Goal: Task Accomplishment & Management: Manage account settings

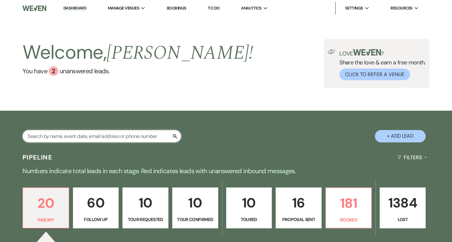
click at [111, 137] on input "text" at bounding box center [102, 136] width 159 height 12
type input "alla"
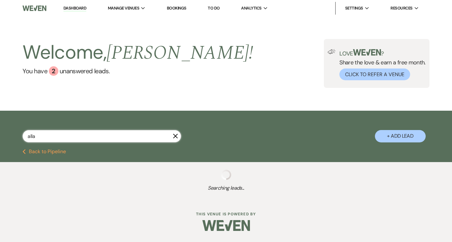
select select "4"
select select "9"
select select "8"
select select "6"
select select "8"
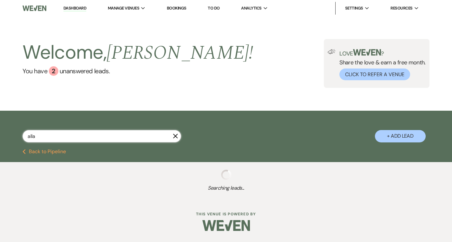
select select "5"
select select "8"
select select "5"
select select "8"
select select "5"
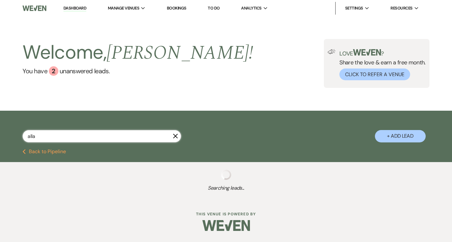
select select "8"
select select "4"
select select "8"
select select "5"
select select "8"
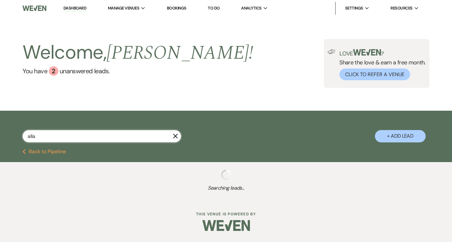
select select "7"
select select "8"
select select "5"
select select "8"
select select "5"
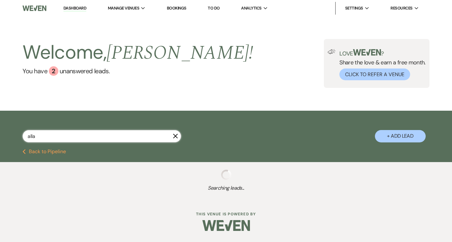
select select "8"
select select "5"
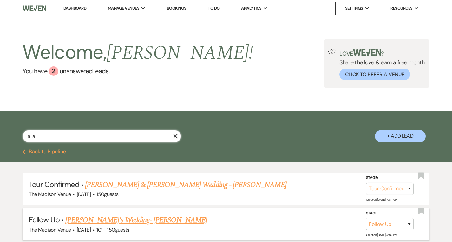
type input "alla"
click at [128, 219] on link "[PERSON_NAME]'s Wedding- [PERSON_NAME]" at bounding box center [136, 220] width 142 height 11
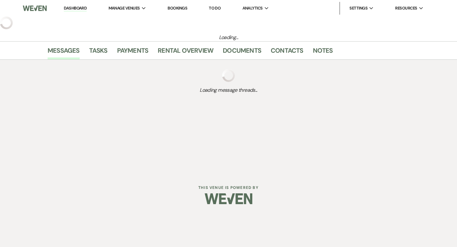
select select "9"
select select "2"
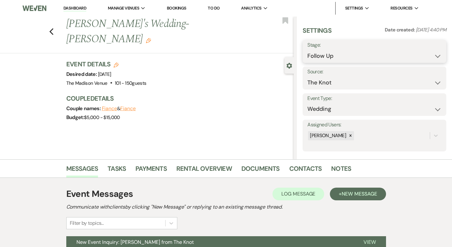
click at [339, 51] on select "Inquiry Follow Up Tour Requested Tour Confirmed Toured Proposal Sent Booked Lost" at bounding box center [375, 56] width 134 height 12
select select "5"
click at [424, 50] on button "Save" at bounding box center [431, 51] width 30 height 13
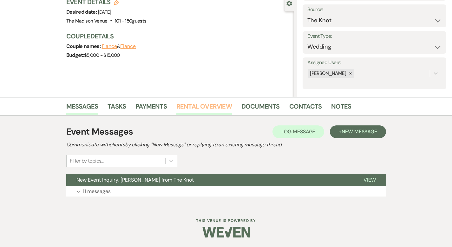
click at [187, 104] on link "Rental Overview" at bounding box center [205, 108] width 56 height 14
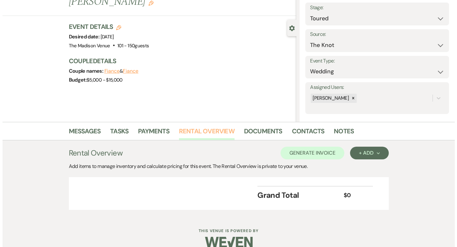
scroll to position [48, 0]
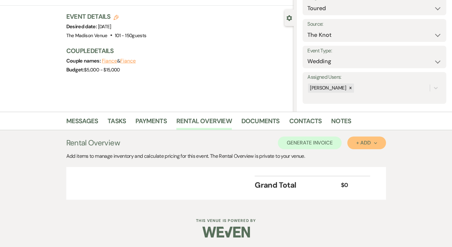
click at [377, 145] on div "+ Add Next" at bounding box center [367, 142] width 21 height 5
click at [381, 168] on button "Category" at bounding box center [364, 167] width 33 height 10
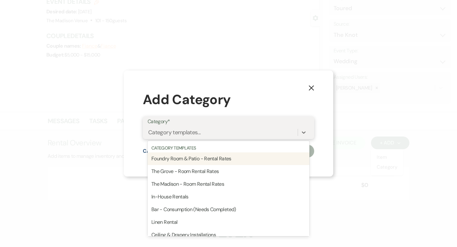
click at [265, 133] on div "Category templates..." at bounding box center [223, 132] width 150 height 11
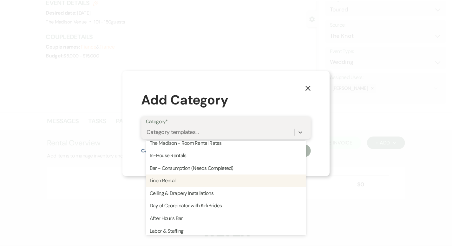
scroll to position [35, 0]
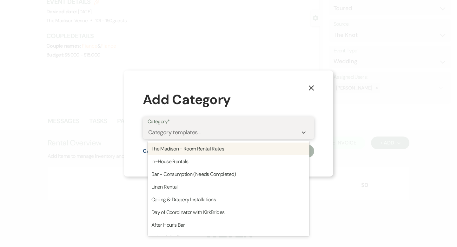
click at [258, 151] on div "The Madison - Room Rental Rates" at bounding box center [229, 149] width 162 height 13
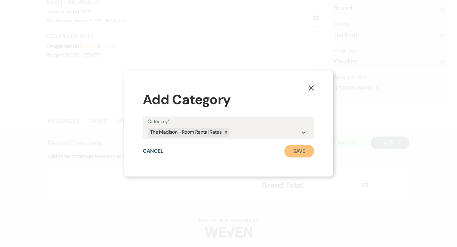
click at [293, 148] on button "Save" at bounding box center [300, 151] width 30 height 13
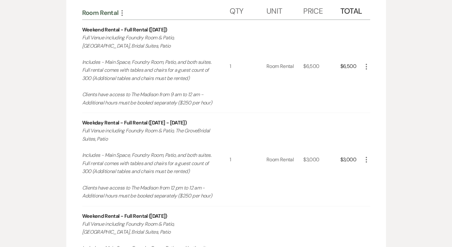
scroll to position [229, 0]
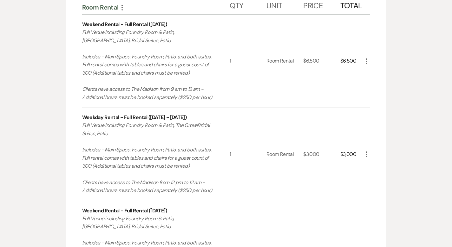
click at [371, 155] on icon "More" at bounding box center [367, 155] width 8 height 8
click at [397, 177] on button "X Delete" at bounding box center [380, 177] width 34 height 10
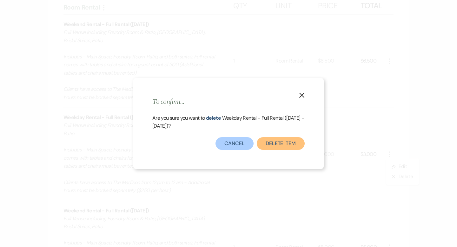
click at [292, 142] on button "Delete Item" at bounding box center [281, 143] width 48 height 13
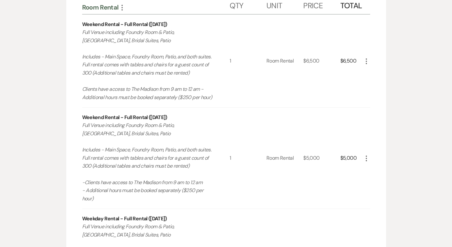
click at [371, 155] on icon "More" at bounding box center [367, 159] width 8 height 8
click at [392, 176] on button "X Delete" at bounding box center [380, 181] width 34 height 10
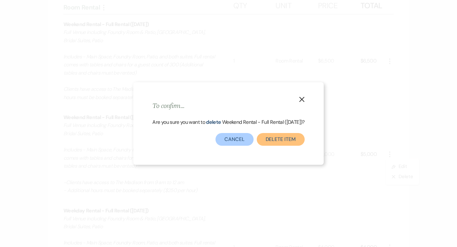
click at [291, 137] on button "Delete Item" at bounding box center [281, 139] width 48 height 13
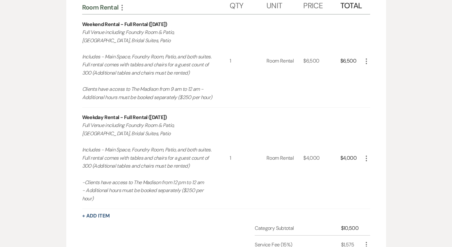
click at [371, 155] on icon "More" at bounding box center [367, 159] width 8 height 8
click at [395, 178] on button "X Delete" at bounding box center [380, 181] width 34 height 10
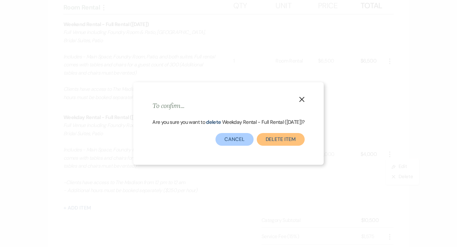
click at [290, 142] on button "Delete Item" at bounding box center [281, 139] width 48 height 13
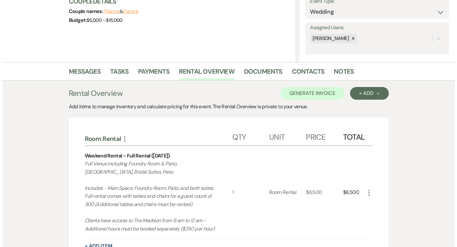
scroll to position [97, 0]
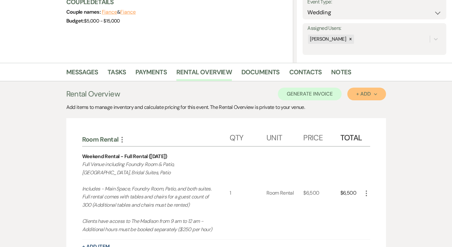
click at [377, 95] on div "+ Add Next" at bounding box center [367, 93] width 21 height 5
click at [381, 118] on button "Category" at bounding box center [364, 118] width 33 height 10
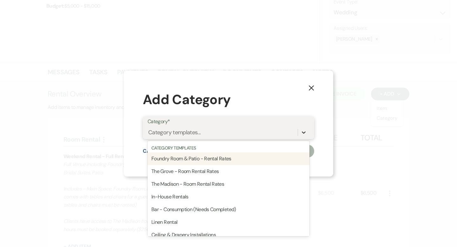
click at [303, 131] on icon at bounding box center [304, 132] width 6 height 6
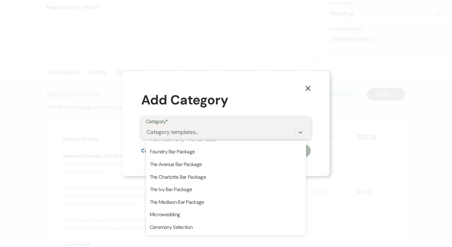
scroll to position [174, 0]
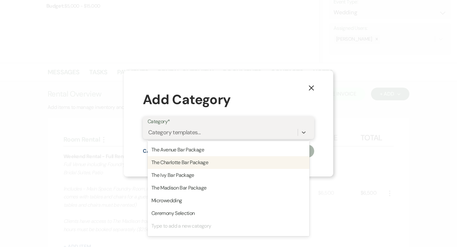
click at [266, 161] on div "The Charlotte Bar Package" at bounding box center [229, 162] width 162 height 13
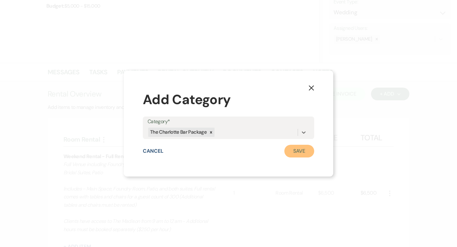
click at [288, 150] on button "Save" at bounding box center [300, 151] width 30 height 13
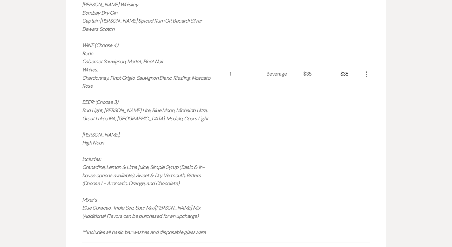
scroll to position [552, 0]
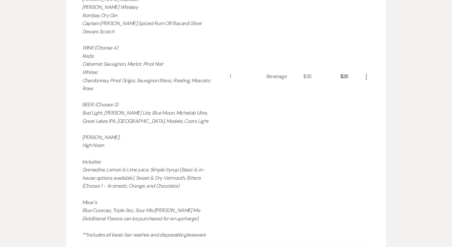
click at [371, 76] on icon "More" at bounding box center [367, 77] width 8 height 8
click at [396, 89] on button "Pencil Edit" at bounding box center [379, 89] width 33 height 10
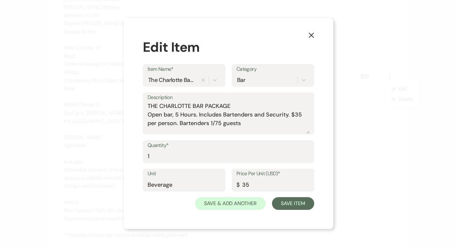
click at [240, 147] on label "Quantity*" at bounding box center [229, 145] width 162 height 9
click at [240, 150] on input "1" at bounding box center [229, 156] width 162 height 12
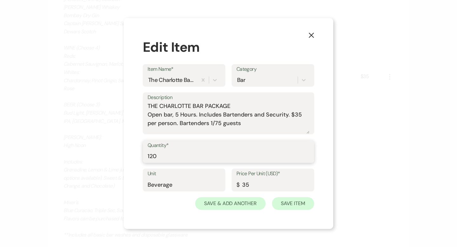
type input "120"
click at [278, 204] on button "Save Item" at bounding box center [293, 203] width 42 height 13
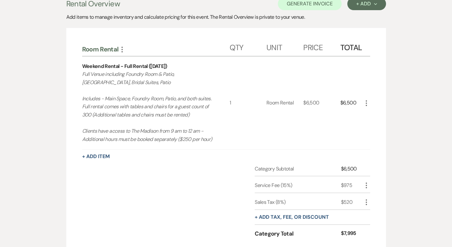
scroll to position [186, 0]
click at [82, 158] on button "+ Add Item" at bounding box center [96, 157] width 28 height 5
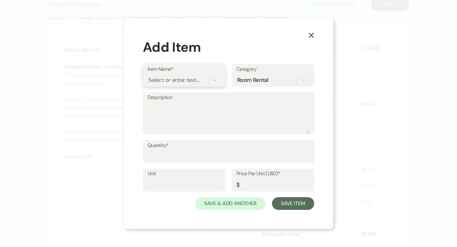
click at [175, 81] on div "Select or enter text..." at bounding box center [173, 80] width 51 height 9
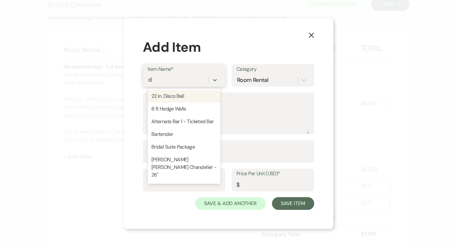
type input "da"
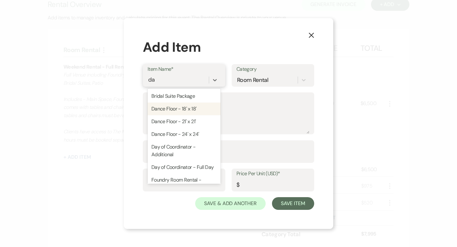
click at [179, 108] on div "Dance Floor - 18' x 18'" at bounding box center [184, 109] width 73 height 13
type textarea "Dance Floor 18'x 18' Black & White dance floor with 3'x'3 colored tiles"
type input "In-House Rentals"
type input "750"
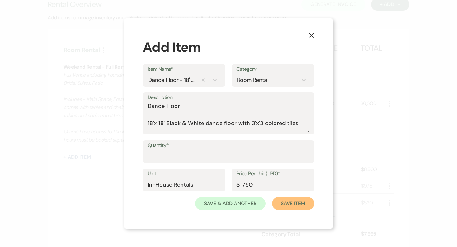
click at [277, 206] on button "Save Item" at bounding box center [293, 203] width 42 height 13
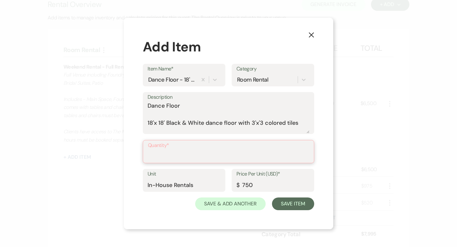
click at [219, 154] on input "Quantity*" at bounding box center [228, 156] width 161 height 12
type input "1"
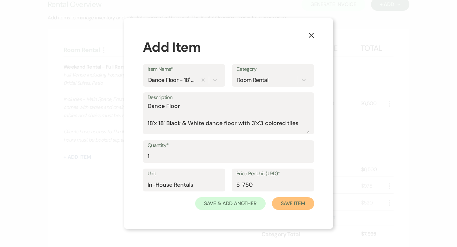
click at [287, 206] on button "Save Item" at bounding box center [293, 203] width 42 height 13
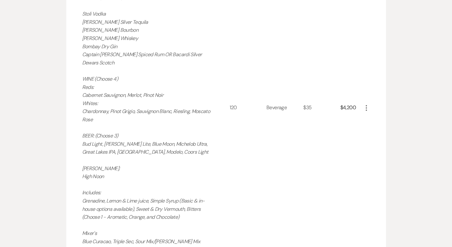
scroll to position [568, 0]
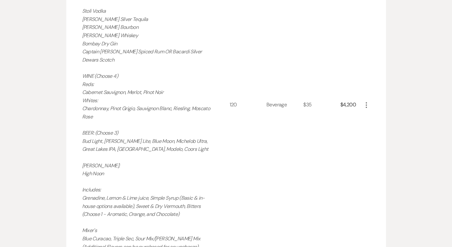
click at [371, 105] on icon "More" at bounding box center [367, 105] width 8 height 8
click at [374, 116] on icon "Pencil" at bounding box center [372, 117] width 4 height 5
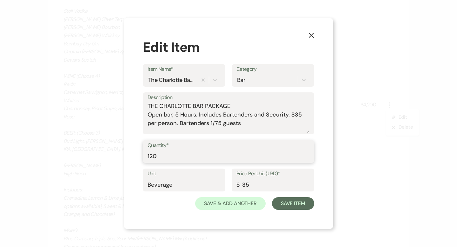
click at [189, 155] on input "120" at bounding box center [229, 156] width 162 height 12
type input "100"
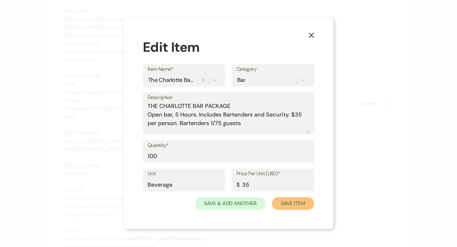
click at [294, 204] on button "Save Item" at bounding box center [293, 203] width 42 height 13
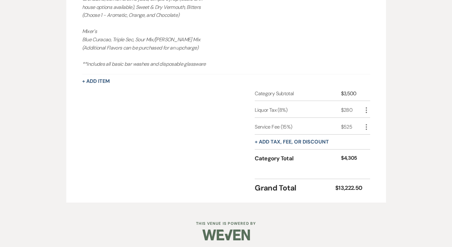
scroll to position [767, 0]
click at [82, 82] on button "+ Add Item" at bounding box center [96, 81] width 28 height 5
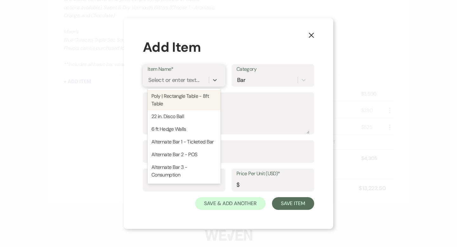
click at [183, 79] on div "Select or enter text..." at bounding box center [173, 80] width 51 height 9
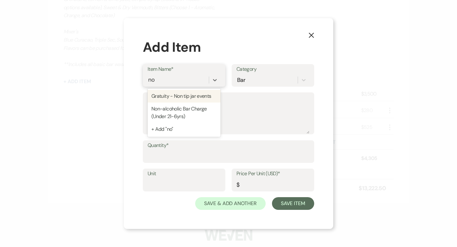
type input "non"
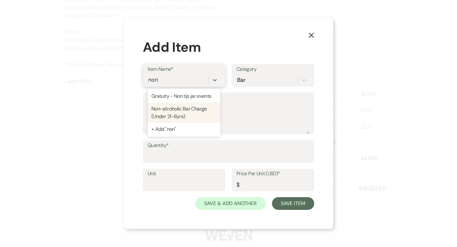
click at [184, 113] on div "Non-alcoholic Bar Charge (Under 21-6yrs)" at bounding box center [184, 113] width 73 height 20
type textarea "Pop's & [PERSON_NAME]'s Coke, Diet Coke, Sprite, Ginger Ale, Ginger Beer Club S…"
type input "Beverage"
type input "9"
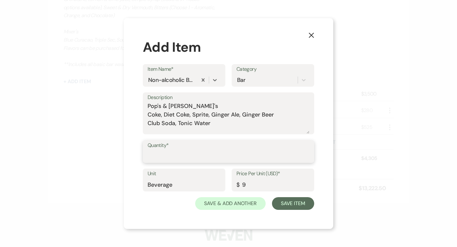
click at [205, 156] on input "Quantity*" at bounding box center [229, 156] width 162 height 12
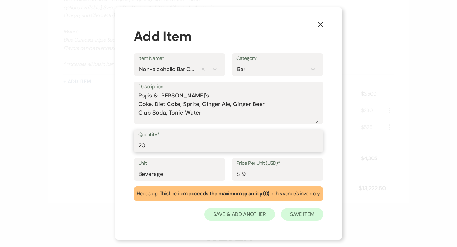
type input "20"
click at [306, 215] on button "Save Item" at bounding box center [302, 214] width 42 height 13
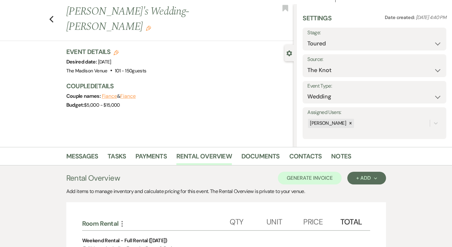
scroll to position [0, 0]
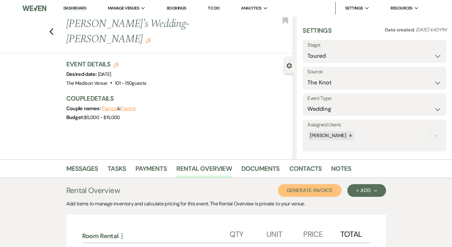
click at [318, 194] on button "Generate Invoice" at bounding box center [310, 190] width 64 height 13
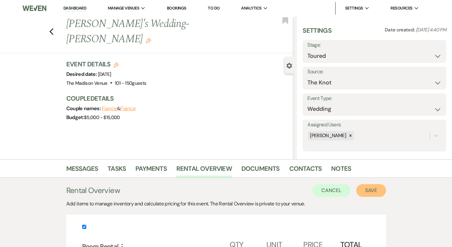
click at [386, 192] on button "Save" at bounding box center [372, 190] width 30 height 13
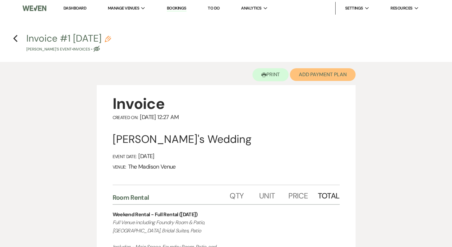
click at [330, 73] on button "Add Payment Plan" at bounding box center [323, 74] width 66 height 13
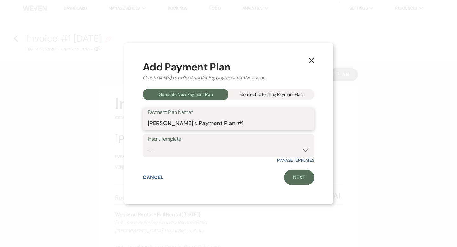
click at [284, 127] on input "[PERSON_NAME]'s Payment Plan #1" at bounding box center [229, 123] width 162 height 12
click at [214, 152] on select "-- 2000 Deposit + 5 Payment Plan Payment in full Add-On Invoices 25% - 4 Paymen…" at bounding box center [229, 150] width 162 height 12
select select "74"
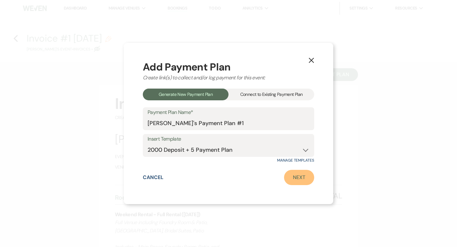
click at [303, 174] on link "Next" at bounding box center [299, 177] width 30 height 15
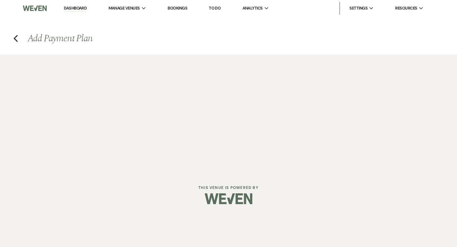
select select "27426"
select select "2"
select select "flat"
select select "true"
select select "2"
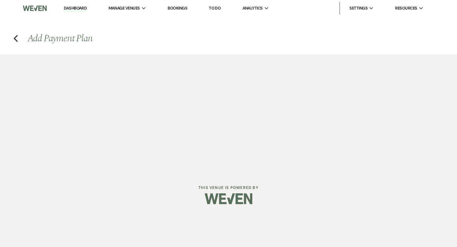
select select "percentage"
select select "true"
select select "client"
select select "weeks"
select select "client"
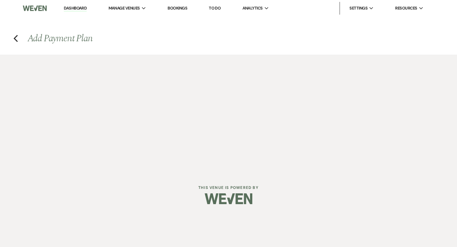
select select "days"
select select "afterDueDate"
select select "client"
select select "days"
select select "afterDueDate"
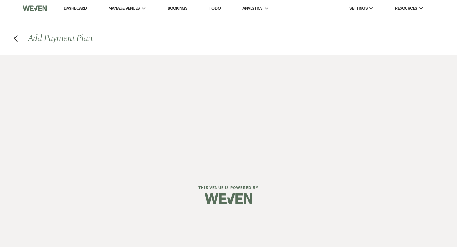
select select "2"
select select "percentage"
select select "true"
select select "client"
select select "weeks"
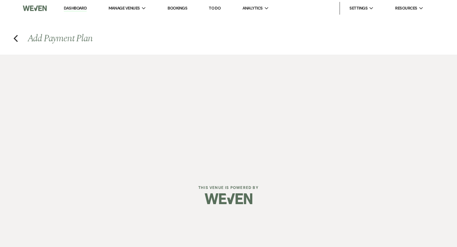
select select "client"
select select "days"
select select "afterDueDate"
select select "client"
select select "days"
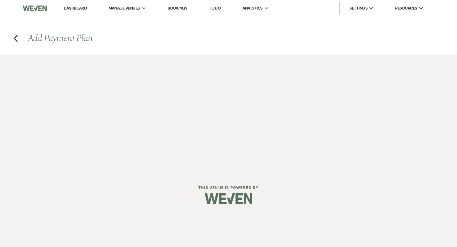
select select "afterDueDate"
select select "2"
select select "percentage"
select select "true"
select select "client"
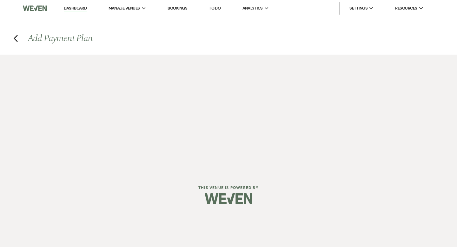
select select "weeks"
select select "client"
select select "days"
select select "afterDueDate"
select select "client"
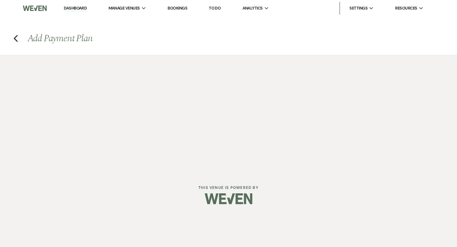
select select "days"
select select "afterDueDate"
select select "2"
select select "percentage"
select select "true"
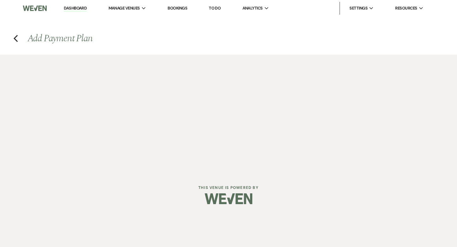
select select "client"
select select "days"
select select "afterDueDate"
select select "client"
select select "weeks"
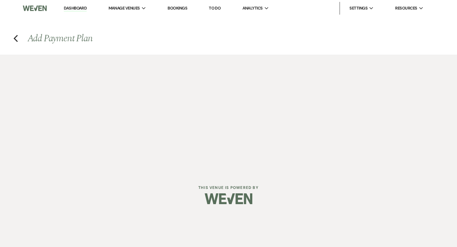
select select "client"
select select "days"
select select "afterDueDate"
select select "2"
select select "percentage"
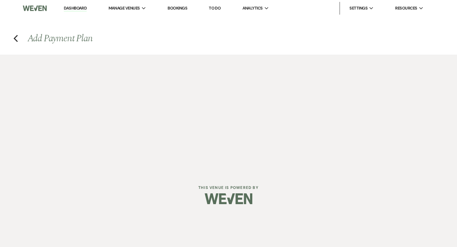
select select "true"
select select "client"
select select "weeks"
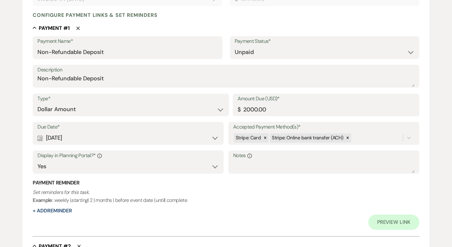
scroll to position [161, 0]
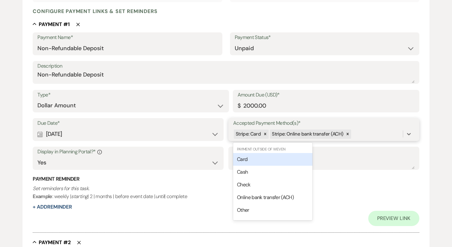
click at [365, 134] on div "Stripe: Card Stripe: Online bank transfer (ACH)" at bounding box center [318, 134] width 170 height 11
click at [270, 158] on div "Card" at bounding box center [272, 159] width 79 height 13
click at [378, 136] on div "Stripe: Card Stripe: Online bank transfer (ACH) Card" at bounding box center [318, 134] width 170 height 11
click at [301, 161] on div "Cash" at bounding box center [272, 159] width 79 height 13
click at [397, 136] on input "Accepted Payment Method(s)*" at bounding box center [397, 134] width 1 height 9
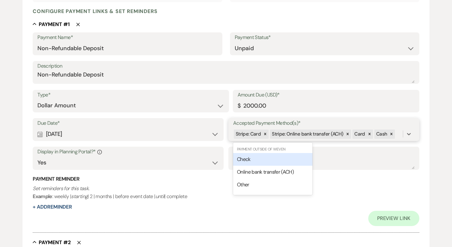
click at [292, 158] on div "Check" at bounding box center [272, 159] width 79 height 13
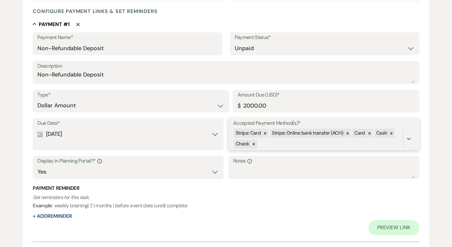
click at [284, 144] on div "Stripe: Card Stripe: Online bank transfer (ACH) Card Cash Check" at bounding box center [318, 139] width 170 height 22
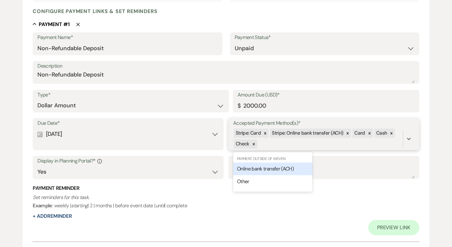
click at [284, 168] on span "Online bank transfer (ACH)" at bounding box center [265, 168] width 57 height 7
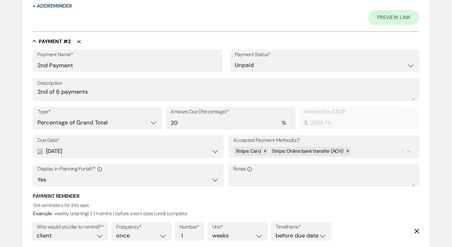
scroll to position [372, 0]
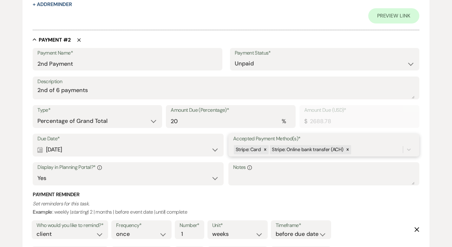
click at [358, 149] on div "Stripe: Card Stripe: Online bank transfer (ACH)" at bounding box center [318, 149] width 170 height 11
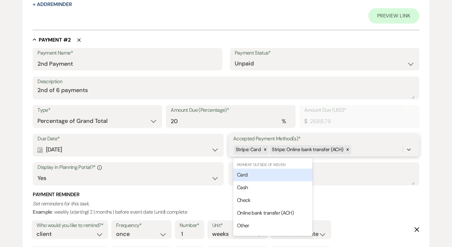
click at [289, 177] on div "Card" at bounding box center [272, 175] width 79 height 13
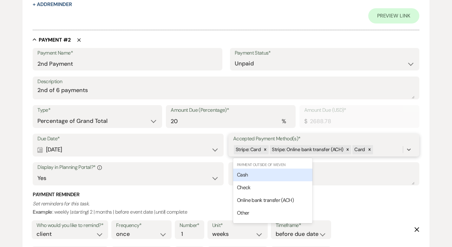
click at [377, 150] on div "Stripe: Card Stripe: Online bank transfer (ACH) Card" at bounding box center [318, 149] width 170 height 11
click at [304, 173] on div "Cash" at bounding box center [272, 175] width 79 height 13
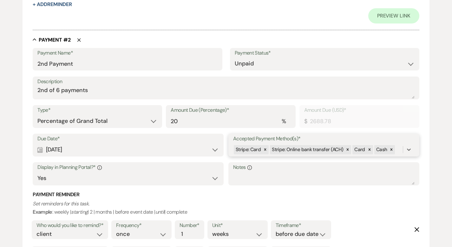
click at [397, 146] on div "Stripe: Card Stripe: Online bank transfer (ACH) Card Cash" at bounding box center [318, 149] width 170 height 11
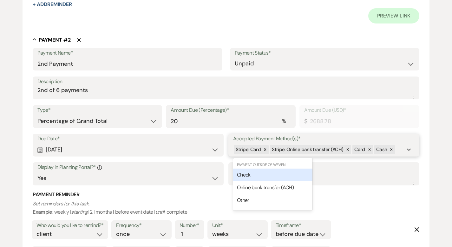
click at [287, 173] on div "Check" at bounding box center [272, 175] width 79 height 13
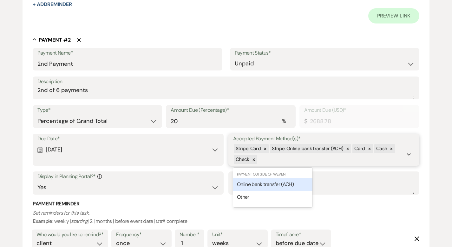
click at [280, 160] on div "Stripe: Card Stripe: Online bank transfer (ACH) Card Cash Check" at bounding box center [318, 155] width 170 height 22
click at [280, 184] on span "Online bank transfer (ACH)" at bounding box center [265, 184] width 57 height 7
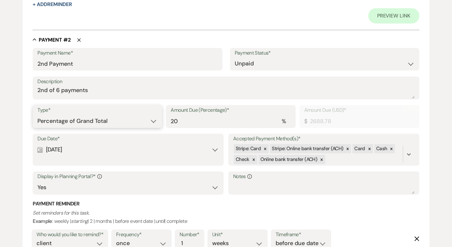
click at [128, 117] on select "Dollar Amount Percentage of Grand Total" at bounding box center [97, 121] width 120 height 12
select select "flat"
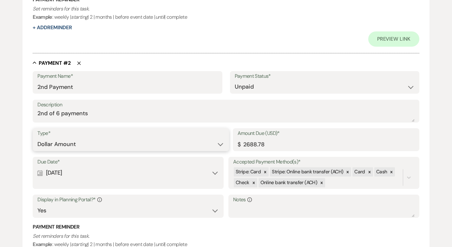
scroll to position [353, 0]
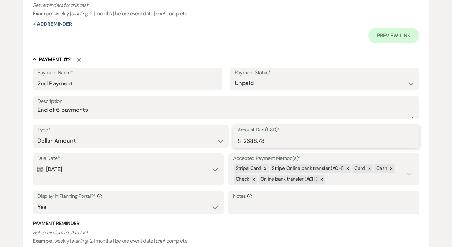
click at [250, 140] on input "2688.78" at bounding box center [326, 141] width 177 height 12
type input "2288.78"
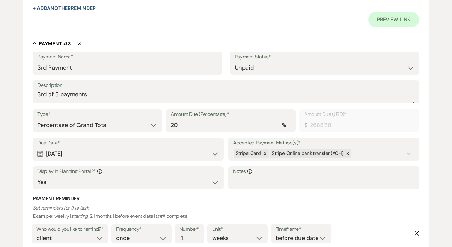
scroll to position [674, 0]
click at [137, 125] on select "Dollar Amount Percentage of Grand Total" at bounding box center [97, 126] width 120 height 12
select select "flat"
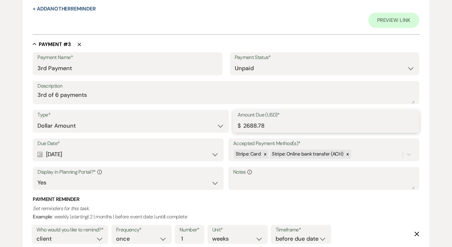
click at [249, 125] on input "2688.78" at bounding box center [326, 126] width 177 height 12
type input "2288.78"
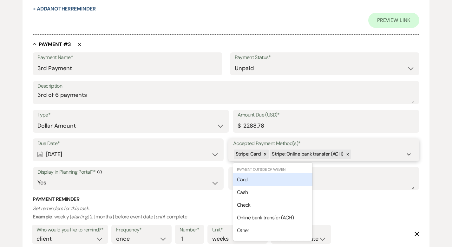
click at [355, 155] on div "Stripe: Card Stripe: Online bank transfer (ACH)" at bounding box center [318, 154] width 170 height 11
click at [292, 180] on div "Card" at bounding box center [272, 179] width 79 height 13
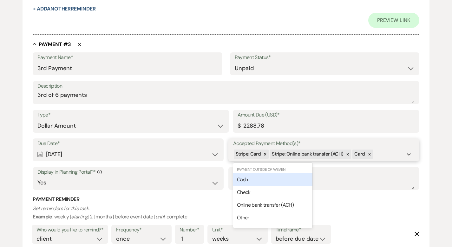
click at [381, 154] on div "Stripe: Card Stripe: Online bank transfer (ACH) Card" at bounding box center [318, 154] width 170 height 11
click at [295, 178] on div "Cash" at bounding box center [272, 179] width 79 height 13
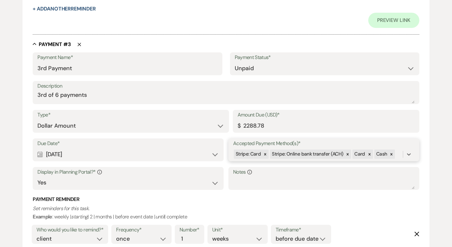
click at [398, 152] on div "Stripe: Card Stripe: Online bank transfer (ACH) Card Cash" at bounding box center [318, 154] width 170 height 11
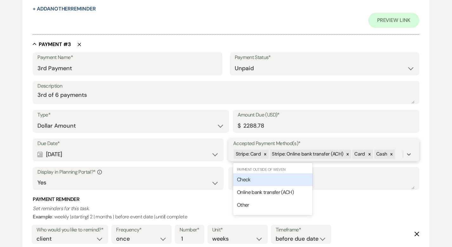
click at [283, 181] on div "Check" at bounding box center [272, 179] width 79 height 13
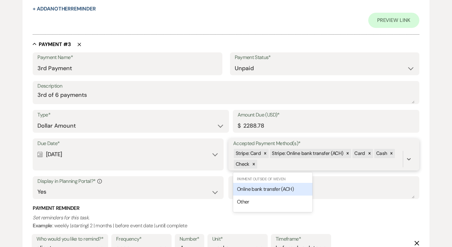
click at [281, 164] on div "Stripe: Card Stripe: Online bank transfer (ACH) Card Cash Check" at bounding box center [318, 159] width 170 height 22
click at [281, 188] on span "Online bank transfer (ACH)" at bounding box center [265, 189] width 57 height 7
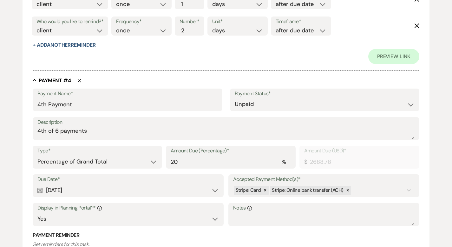
scroll to position [946, 0]
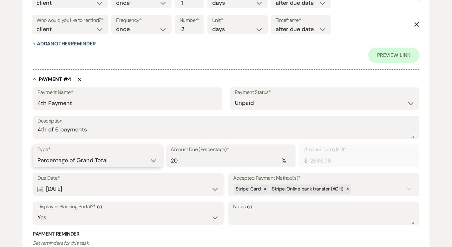
click at [135, 157] on select "Dollar Amount Percentage of Grand Total" at bounding box center [97, 160] width 120 height 12
select select "flat"
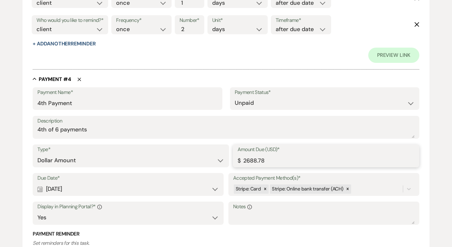
click at [250, 161] on input "2688.78" at bounding box center [326, 160] width 177 height 12
type input "2288.78"
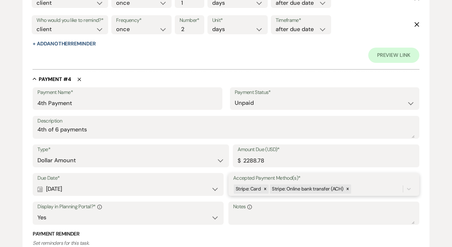
click at [362, 186] on div "Due Date* Calendar [DATE] Expand Accepted Payment Method(s)* Stripe: Card Strip…" at bounding box center [226, 201] width 387 height 57
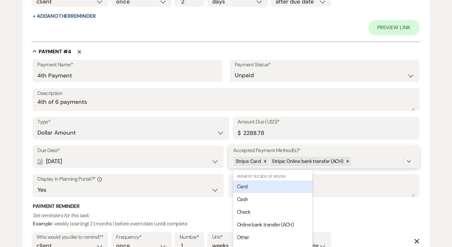
scroll to position [976, 0]
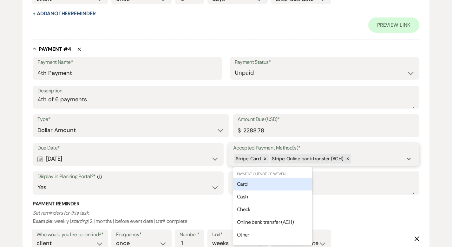
click at [275, 182] on div "Card" at bounding box center [272, 184] width 79 height 13
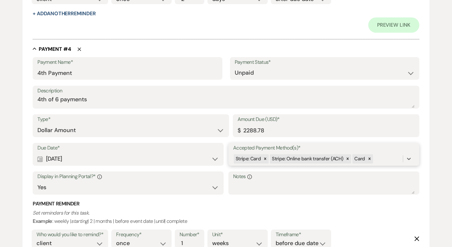
click at [378, 160] on div "Stripe: Card Stripe: Online bank transfer (ACH) Card" at bounding box center [318, 158] width 170 height 11
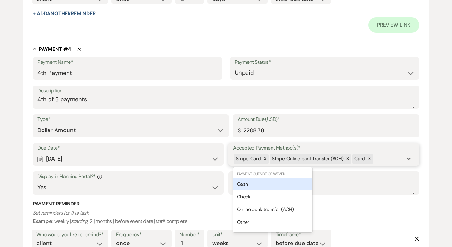
click at [300, 186] on div "Cash" at bounding box center [272, 184] width 79 height 13
click at [399, 158] on div "Stripe: Card Stripe: Online bank transfer (ACH) Card Cash" at bounding box center [318, 158] width 170 height 11
click at [297, 183] on div "Check" at bounding box center [272, 184] width 79 height 13
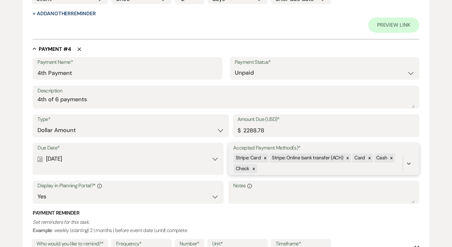
click at [296, 171] on div "Stripe: Card Stripe: Online bank transfer (ACH) Card Cash Check" at bounding box center [318, 164] width 170 height 22
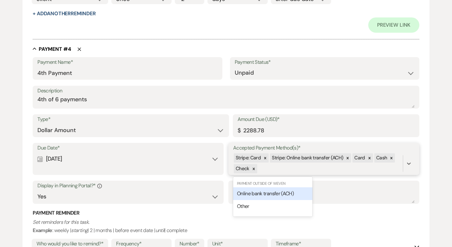
click at [294, 190] on span "Online bank transfer (ACH)" at bounding box center [265, 193] width 57 height 7
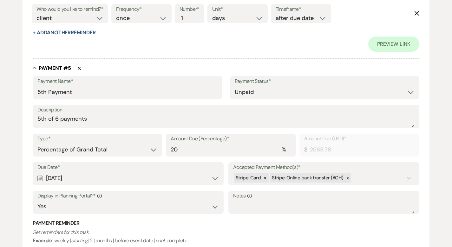
scroll to position [1265, 0]
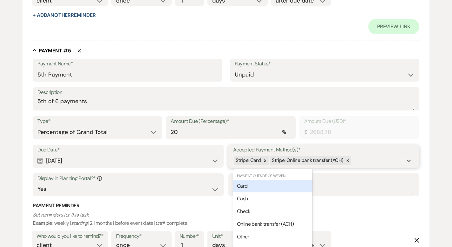
click at [353, 177] on div "Due Date* Calendar [DATE] Expand Accepted Payment Method(s)* option [object Obj…" at bounding box center [226, 173] width 387 height 57
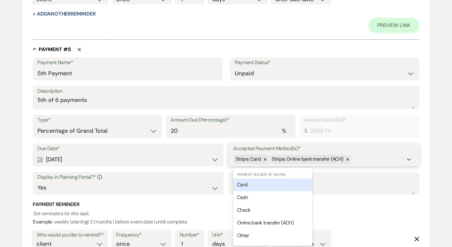
scroll to position [1282, 0]
click at [293, 180] on div "Card" at bounding box center [272, 184] width 79 height 13
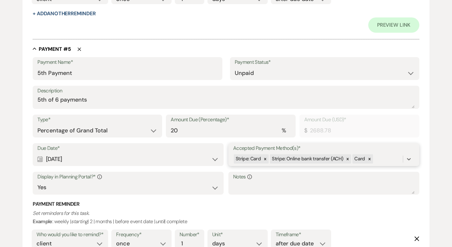
click at [381, 158] on div "Stripe: Card Stripe: Online bank transfer (ACH) Card" at bounding box center [318, 158] width 170 height 11
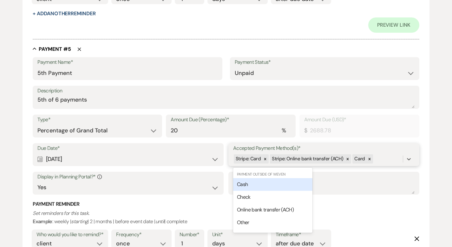
click at [308, 181] on div "Cash" at bounding box center [272, 184] width 79 height 13
click at [396, 159] on div "Stripe: Card Stripe: Online bank transfer (ACH) Card Cash" at bounding box center [318, 158] width 170 height 11
click at [307, 184] on div "Check" at bounding box center [272, 184] width 79 height 13
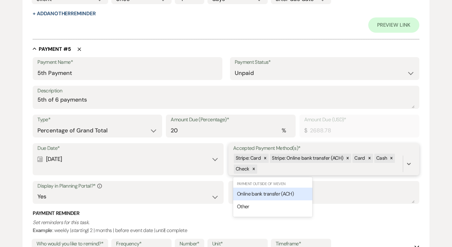
click at [307, 170] on div "Stripe: Card Stripe: Online bank transfer (ACH) Card Cash Check" at bounding box center [318, 164] width 170 height 22
click at [304, 192] on div "Online bank transfer (ACH)" at bounding box center [272, 194] width 79 height 13
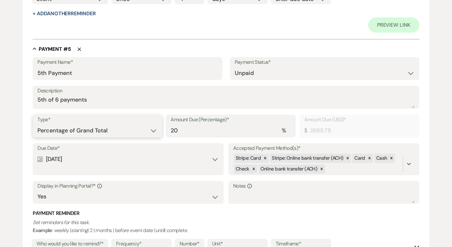
click at [123, 132] on select "Dollar Amount Percentage of Grand Total" at bounding box center [97, 130] width 120 height 12
select select "flat"
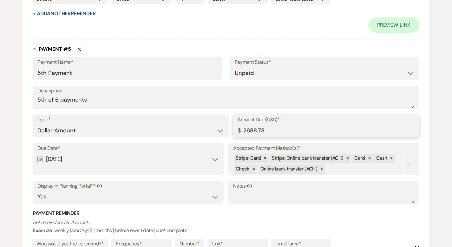
click at [250, 129] on input "2688.78" at bounding box center [326, 130] width 177 height 12
type input "2288.78"
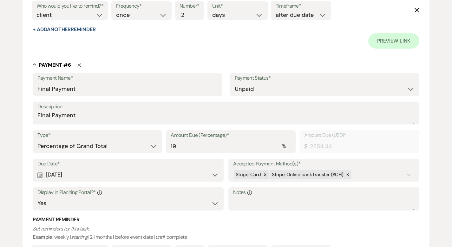
scroll to position [1573, 0]
click at [357, 173] on div "Due Date* Calendar [DATE] Expand Accepted Payment Method(s)* Stripe: Card Strip…" at bounding box center [226, 186] width 387 height 57
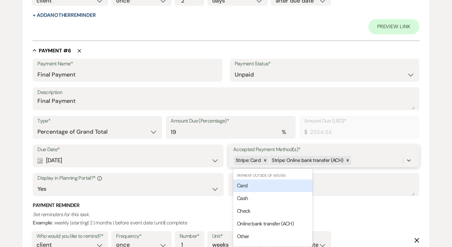
scroll to position [1588, 0]
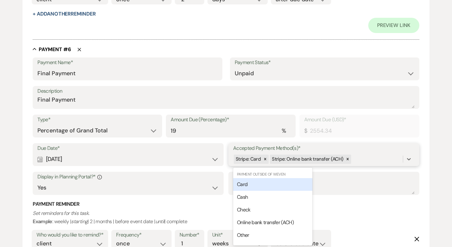
click at [292, 184] on div "Card" at bounding box center [272, 184] width 79 height 13
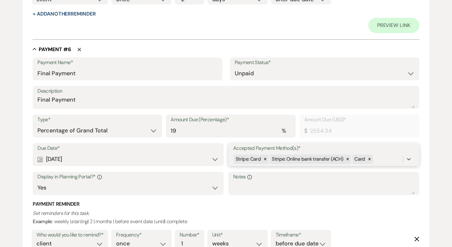
click at [378, 158] on div "Stripe: Card Stripe: Online bank transfer (ACH) Card" at bounding box center [318, 159] width 170 height 11
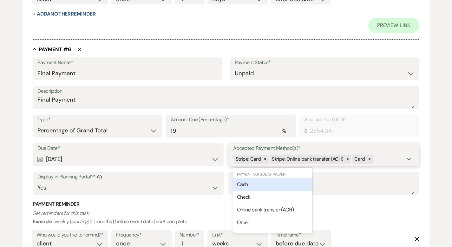
click at [308, 184] on div "Cash" at bounding box center [272, 184] width 79 height 13
click at [398, 159] on div "Stripe: Card Stripe: Online bank transfer (ACH) Card Cash" at bounding box center [318, 159] width 170 height 11
click at [301, 186] on div "Check" at bounding box center [272, 184] width 79 height 13
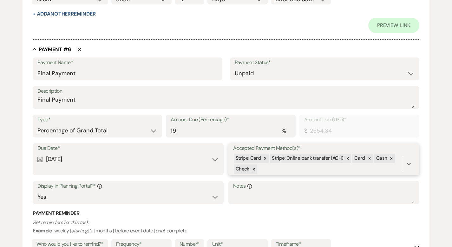
click at [294, 166] on div "Stripe: Card Stripe: Online bank transfer (ACH) Card Cash Check" at bounding box center [318, 164] width 170 height 22
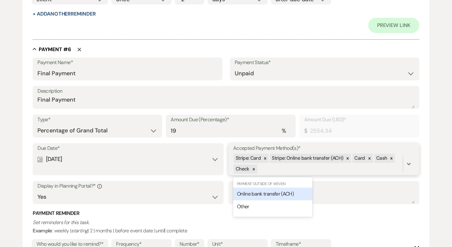
click at [288, 192] on span "Online bank transfer (ACH)" at bounding box center [265, 194] width 57 height 7
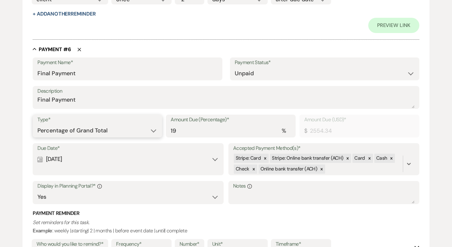
click at [127, 128] on select "Dollar Amount Percentage of Grand Total" at bounding box center [97, 130] width 120 height 12
select select "flat"
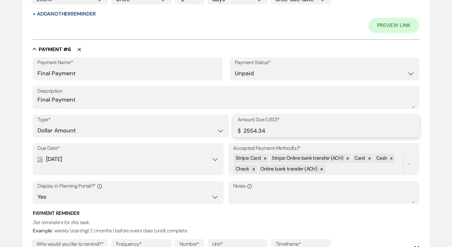
click at [269, 129] on input "2554.34" at bounding box center [326, 130] width 177 height 12
type input "2288.78"
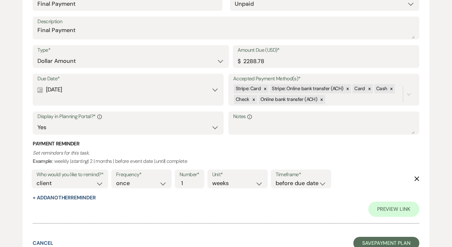
scroll to position [1710, 0]
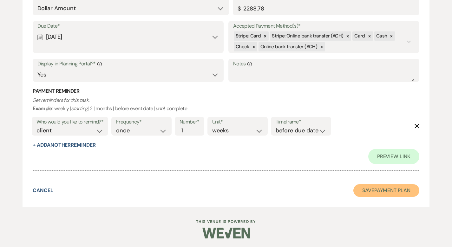
click at [371, 189] on button "Save Payment Plan" at bounding box center [387, 190] width 66 height 13
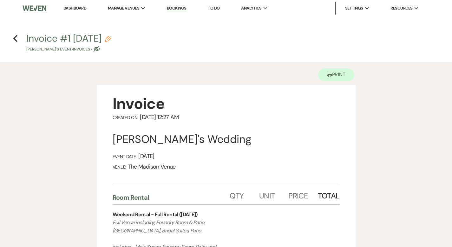
click at [111, 38] on icon "Pencil" at bounding box center [108, 39] width 6 height 6
select select "22"
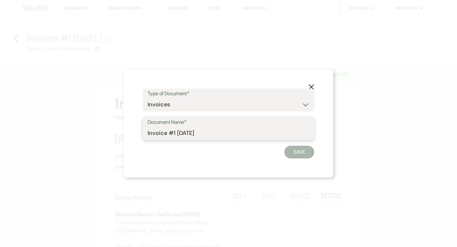
drag, startPoint x: 165, startPoint y: 133, endPoint x: 127, endPoint y: 135, distance: 38.2
click at [127, 135] on div "X Type of Document* Special Event Insurance Vendor Certificate of Insurance Con…" at bounding box center [229, 124] width 210 height 108
click at [153, 132] on input "e #1 [DATE]" at bounding box center [229, 133] width 162 height 12
type input "Proposal Char liquor package #1 [DATE]"
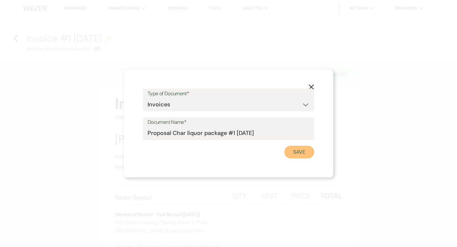
click at [300, 151] on button "Save" at bounding box center [300, 152] width 30 height 13
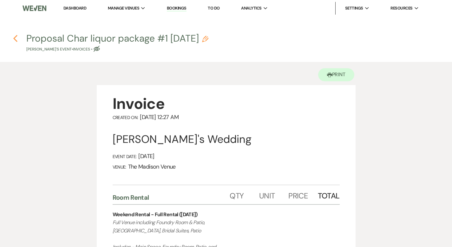
click at [16, 39] on icon "Previous" at bounding box center [15, 39] width 5 height 8
select select "5"
select select "2"
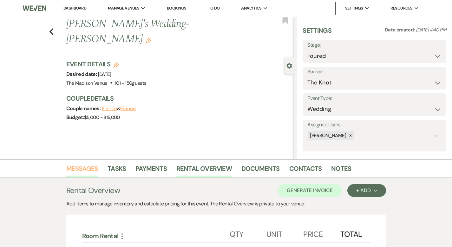
click at [71, 168] on link "Messages" at bounding box center [82, 171] width 32 height 14
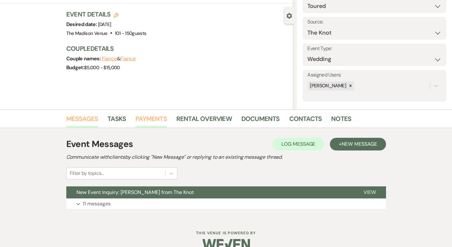
scroll to position [62, 0]
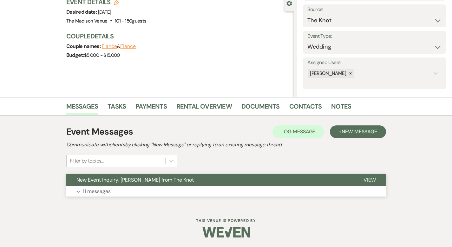
click at [385, 183] on button "View" at bounding box center [370, 180] width 33 height 12
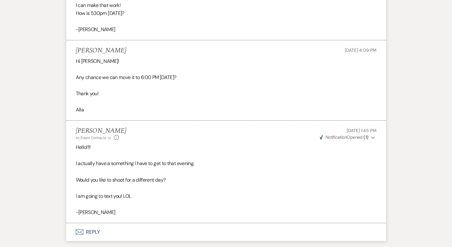
scroll to position [1566, 0]
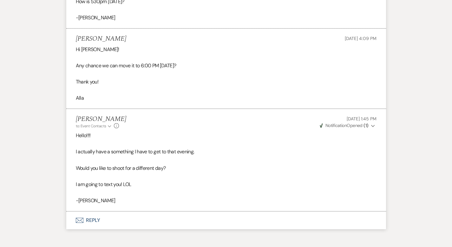
click at [72, 211] on button "Envelope Reply" at bounding box center [226, 220] width 320 height 18
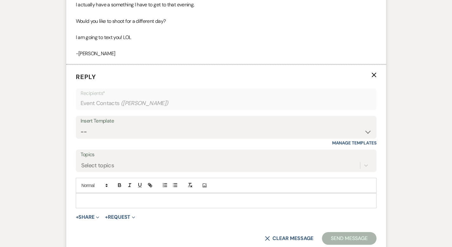
scroll to position [1715, 0]
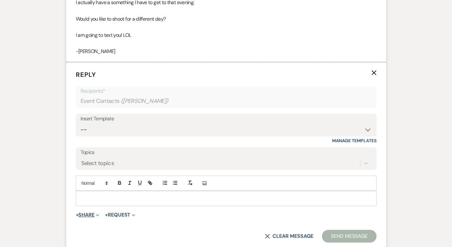
click at [76, 212] on button "+ Share Expand" at bounding box center [88, 214] width 24 height 5
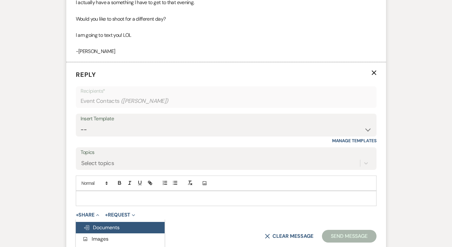
click at [88, 224] on span "Doc Upload Documents" at bounding box center [102, 227] width 36 height 7
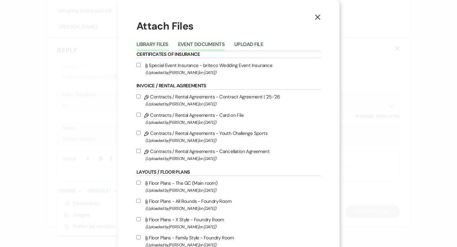
click at [192, 43] on button "Event Documents" at bounding box center [201, 46] width 47 height 9
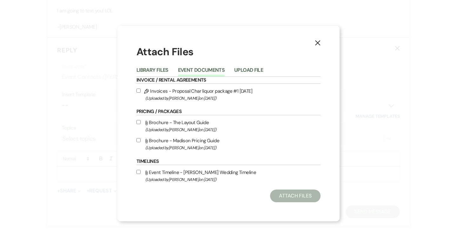
click at [137, 90] on input "Pencil Invoices - Proposal Char liquor package #1 [DATE] (Uploaded by [PERSON_N…" at bounding box center [139, 91] width 4 height 4
checkbox input "true"
click at [293, 197] on button "Attach Files" at bounding box center [295, 196] width 50 height 13
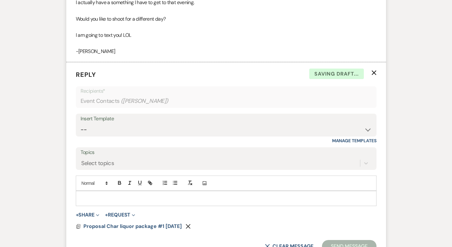
click at [83, 195] on p at bounding box center [226, 198] width 291 height 7
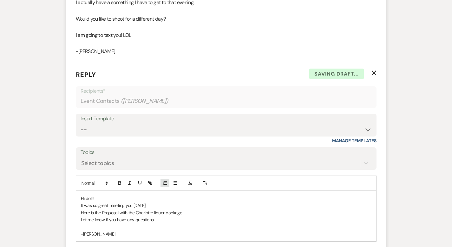
select select "4"
select select "5"
select select "8"
select select "6"
select select "8"
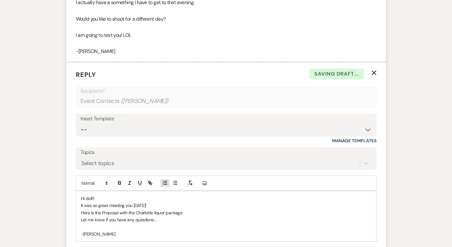
select select "5"
select select "8"
select select "5"
select select "8"
select select "5"
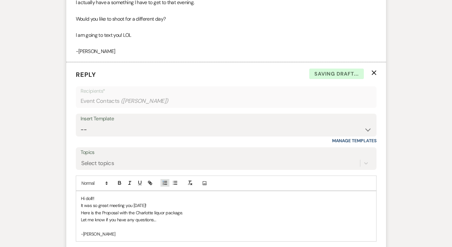
select select "8"
select select "4"
select select "8"
select select "5"
select select "8"
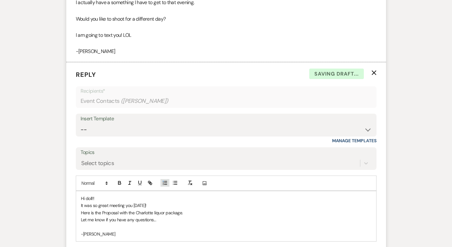
select select "7"
select select "8"
select select "5"
select select "8"
select select "5"
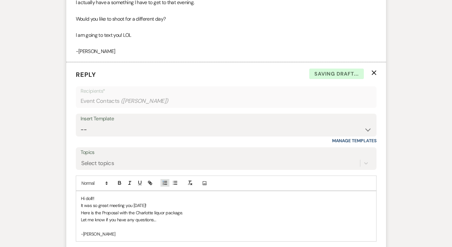
select select "8"
select select "5"
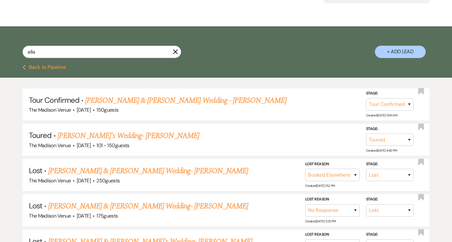
scroll to position [71, 0]
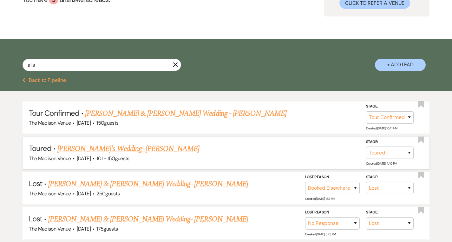
click at [77, 147] on link "[PERSON_NAME]'s Wedding- [PERSON_NAME]" at bounding box center [128, 148] width 142 height 11
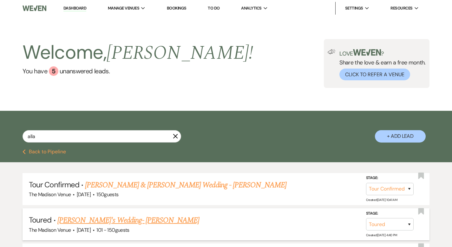
select select "5"
select select "2"
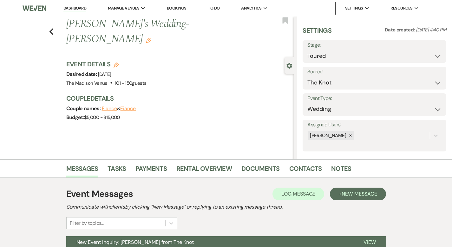
scroll to position [62, 0]
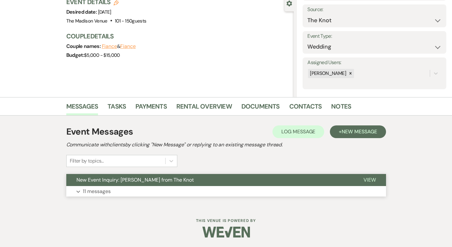
click at [376, 179] on span "View" at bounding box center [370, 180] width 12 height 7
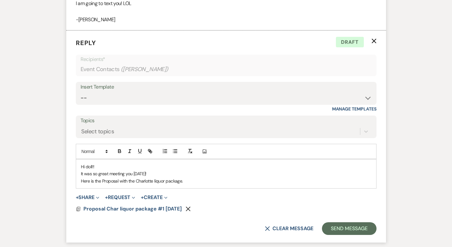
scroll to position [1768, 0]
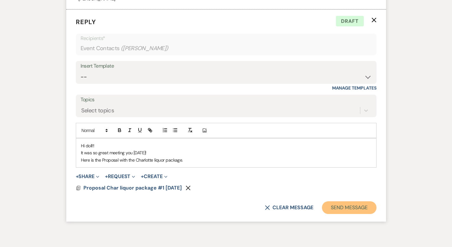
click at [370, 201] on button "Send Message" at bounding box center [349, 207] width 54 height 13
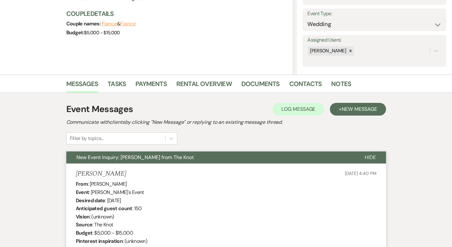
scroll to position [0, 0]
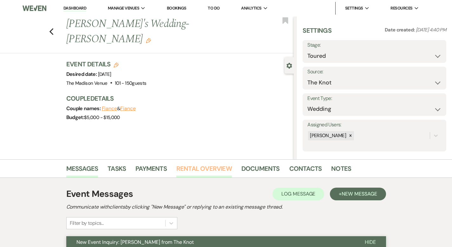
click at [189, 168] on link "Rental Overview" at bounding box center [205, 171] width 56 height 14
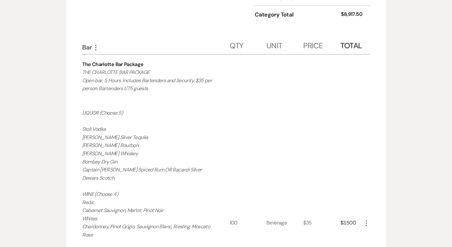
scroll to position [445, 0]
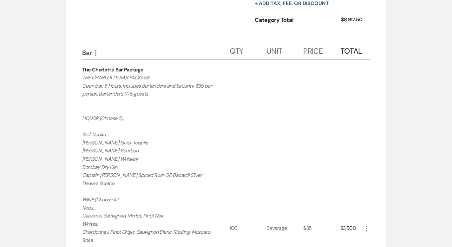
click at [367, 228] on use "button" at bounding box center [366, 229] width 1 height 6
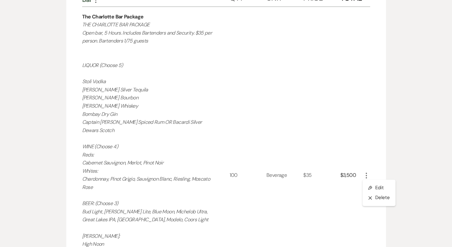
scroll to position [498, 0]
click at [396, 187] on button "Pencil Edit" at bounding box center [379, 188] width 33 height 10
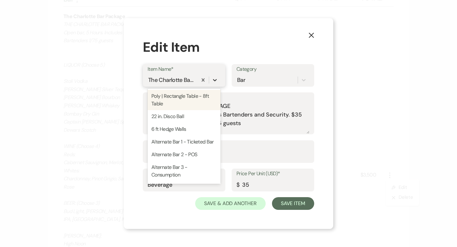
click at [213, 79] on icon at bounding box center [215, 80] width 4 height 2
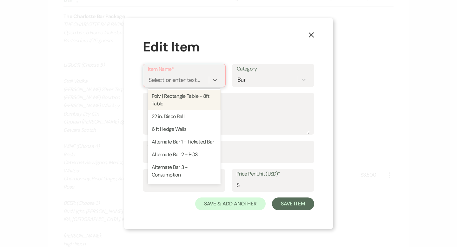
click at [207, 80] on div "Select or enter text..." at bounding box center [178, 79] width 61 height 11
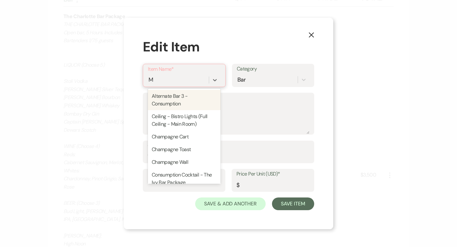
type input "Ma"
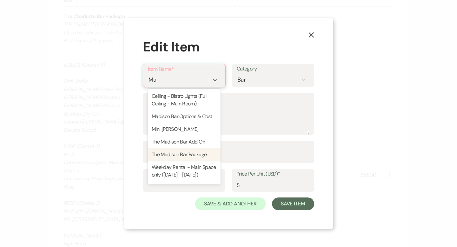
click at [189, 161] on div "The Madison Bar Package" at bounding box center [184, 154] width 73 height 13
type textarea "THE MADISON BAR PACKAGE Open bar, 5 Hours. Includes Bartenders and Security. $4…"
type input "Beverage"
type input "48"
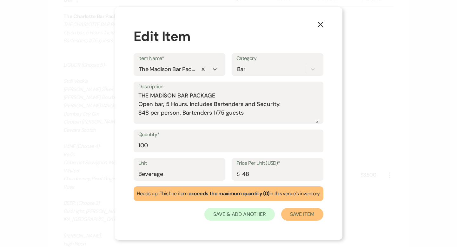
click at [304, 218] on button "Save Item" at bounding box center [302, 214] width 42 height 13
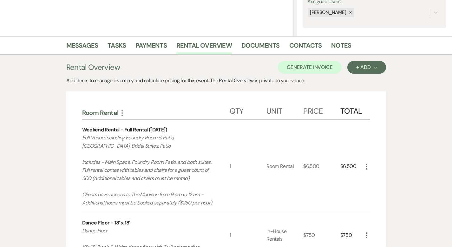
scroll to position [0, 0]
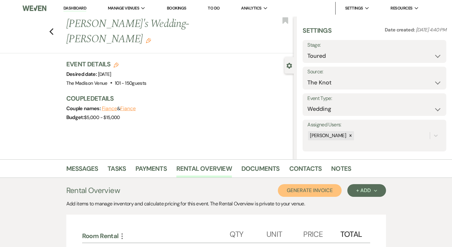
click at [334, 193] on button "Generate Invoice" at bounding box center [310, 190] width 64 height 13
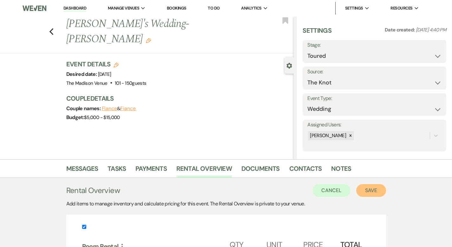
click at [386, 193] on button "Save" at bounding box center [372, 190] width 30 height 13
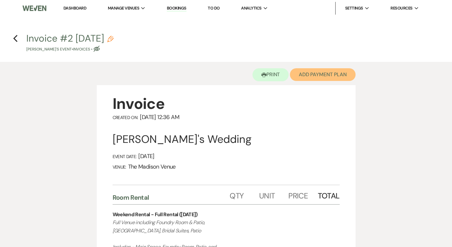
click at [322, 72] on button "Add Payment Plan" at bounding box center [323, 74] width 66 height 13
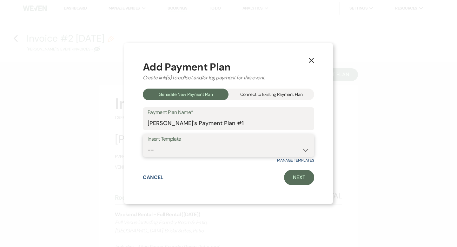
click at [261, 147] on select "-- 2000 Deposit + 5 Payment Plan Payment in full Add-On Invoices 25% - 4 Paymen…" at bounding box center [229, 150] width 162 height 12
select select "74"
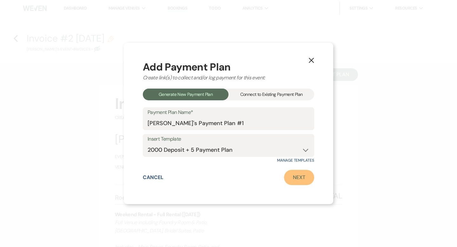
click at [291, 179] on link "Next" at bounding box center [299, 177] width 30 height 15
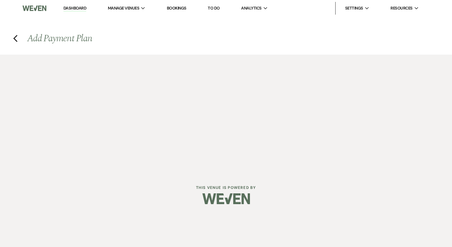
select select "27427"
select select "2"
select select "flat"
select select "true"
select select "2"
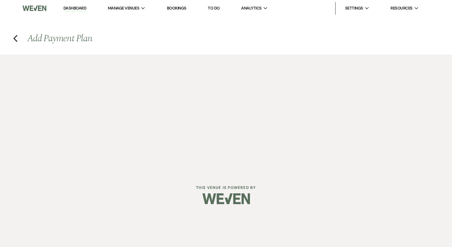
select select "percentage"
select select "true"
select select "client"
select select "weeks"
select select "client"
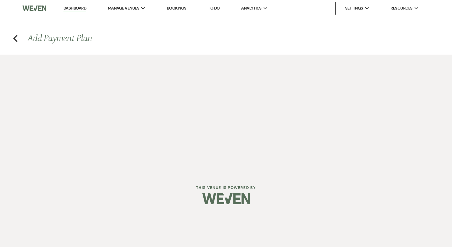
select select "days"
select select "afterDueDate"
select select "client"
select select "days"
select select "afterDueDate"
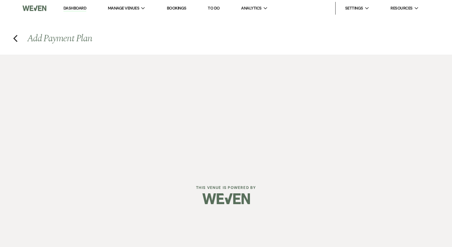
select select "2"
select select "percentage"
select select "true"
select select "client"
select select "weeks"
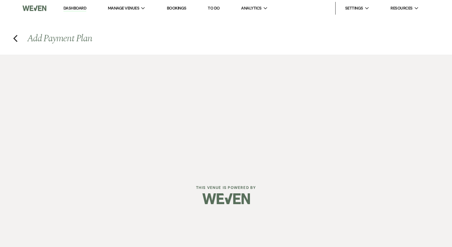
select select "client"
select select "days"
select select "afterDueDate"
select select "client"
select select "days"
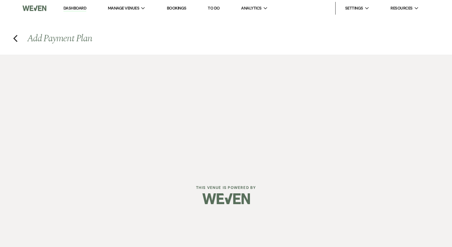
select select "afterDueDate"
select select "2"
select select "percentage"
select select "true"
select select "client"
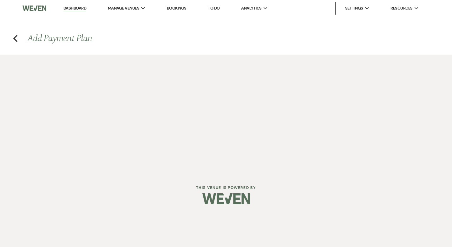
select select "weeks"
select select "client"
select select "days"
select select "afterDueDate"
select select "client"
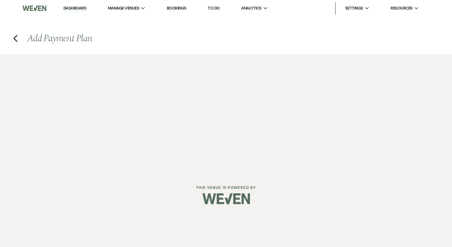
select select "days"
select select "afterDueDate"
select select "2"
select select "percentage"
select select "true"
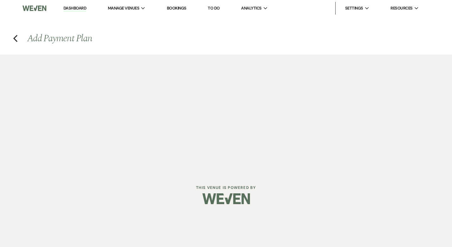
select select "client"
select select "days"
select select "afterDueDate"
select select "client"
select select "weeks"
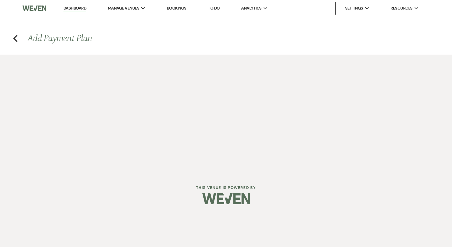
select select "client"
select select "days"
select select "afterDueDate"
select select "2"
select select "percentage"
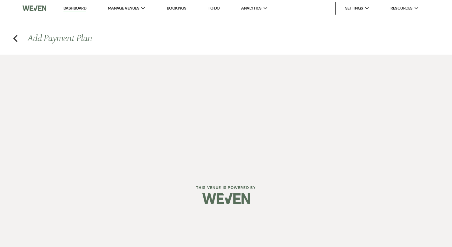
select select "true"
select select "client"
select select "weeks"
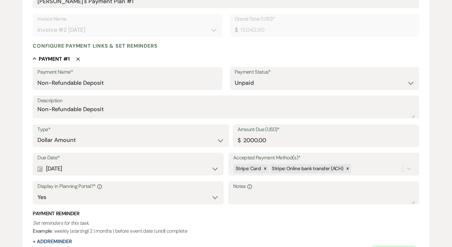
scroll to position [135, 0]
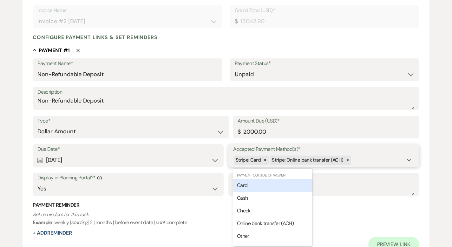
click at [365, 161] on div "Stripe: Card Stripe: Online bank transfer (ACH)" at bounding box center [318, 160] width 170 height 11
click at [273, 183] on div "Card" at bounding box center [272, 185] width 79 height 13
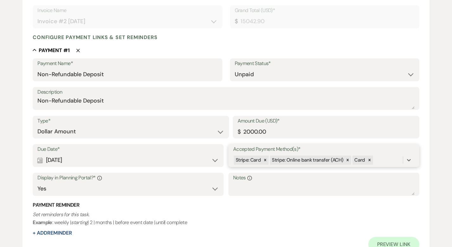
click at [376, 159] on div "Stripe: Card Stripe: Online bank transfer (ACH) Card" at bounding box center [318, 160] width 170 height 11
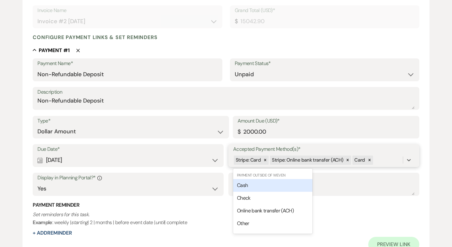
click at [266, 186] on div "Cash" at bounding box center [272, 185] width 79 height 13
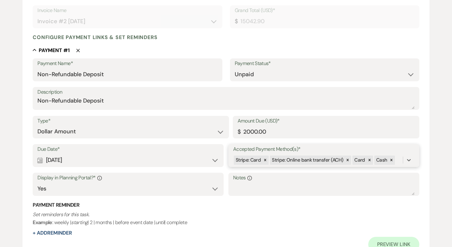
click at [398, 159] on div "Stripe: Card Stripe: Online bank transfer (ACH) Card Cash" at bounding box center [318, 160] width 170 height 11
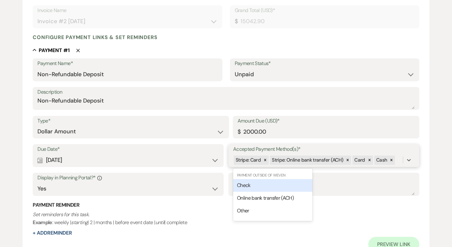
click at [272, 186] on div "Check" at bounding box center [272, 185] width 79 height 13
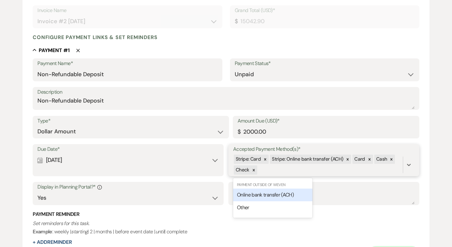
click at [273, 170] on div "Stripe: Card Stripe: Online bank transfer (ACH) Card Cash Check" at bounding box center [318, 165] width 170 height 22
click at [271, 196] on span "Online bank transfer (ACH)" at bounding box center [265, 194] width 57 height 7
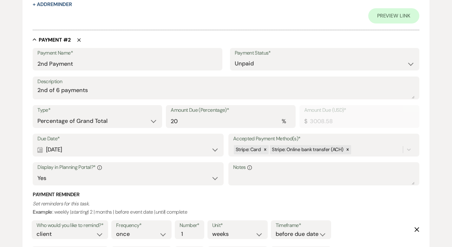
scroll to position [376, 0]
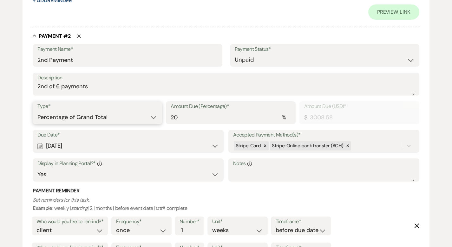
click at [96, 113] on select "Dollar Amount Percentage of Grand Total" at bounding box center [97, 117] width 120 height 12
select select "flat"
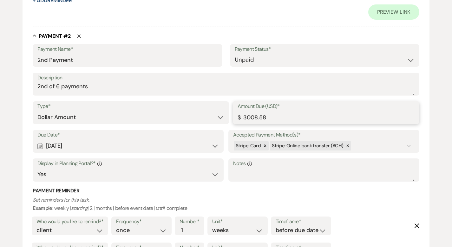
click at [251, 118] on input "3008.58" at bounding box center [326, 117] width 177 height 12
type input "2608.58"
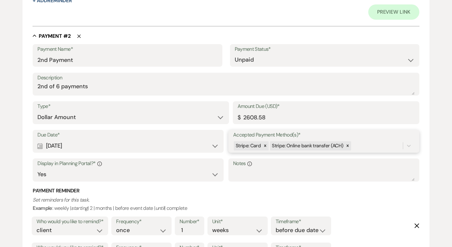
click at [353, 144] on div "Stripe: Card Stripe: Online bank transfer (ACH)" at bounding box center [318, 145] width 170 height 11
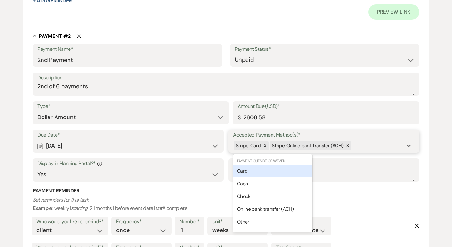
click at [288, 174] on div "Card" at bounding box center [272, 171] width 79 height 13
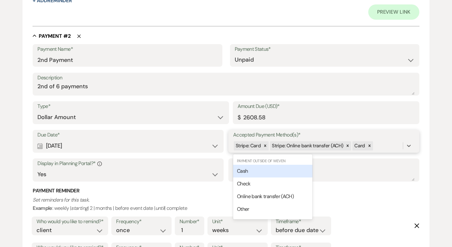
click at [381, 146] on div "Stripe: Card Stripe: Online bank transfer (ACH) Card" at bounding box center [318, 145] width 170 height 11
click at [280, 170] on div "Cash" at bounding box center [272, 171] width 79 height 13
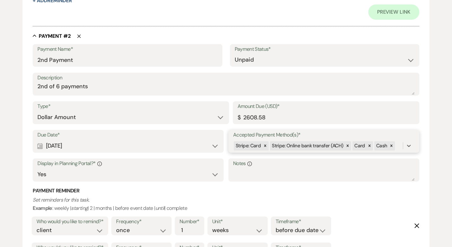
click at [396, 147] on div "Stripe: Card Stripe: Online bank transfer (ACH) Card Cash" at bounding box center [318, 145] width 170 height 11
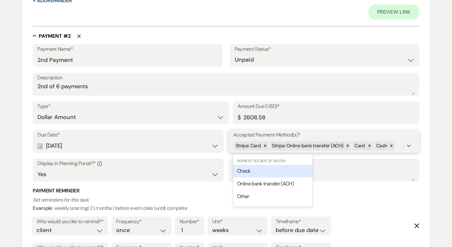
click at [291, 172] on div "Check" at bounding box center [272, 171] width 79 height 13
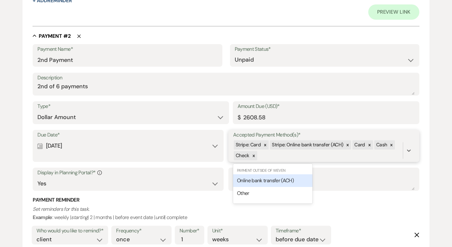
click at [287, 153] on div "Stripe: Card Stripe: Online bank transfer (ACH) Card Cash Check" at bounding box center [318, 151] width 170 height 22
click at [279, 181] on span "Online bank transfer (ACH)" at bounding box center [265, 180] width 57 height 7
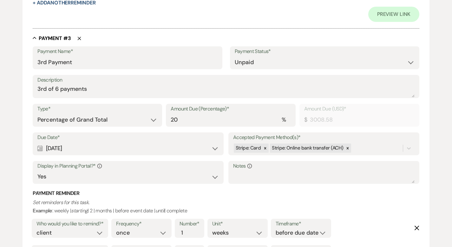
scroll to position [681, 0]
click at [124, 119] on select "Dollar Amount Percentage of Grand Total" at bounding box center [97, 119] width 120 height 12
select select "flat"
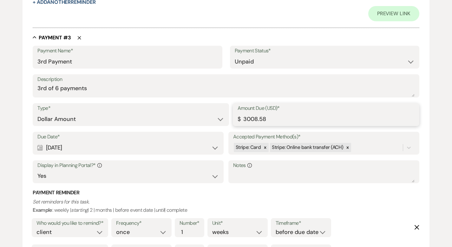
click at [251, 119] on input "3008.58" at bounding box center [326, 119] width 177 height 12
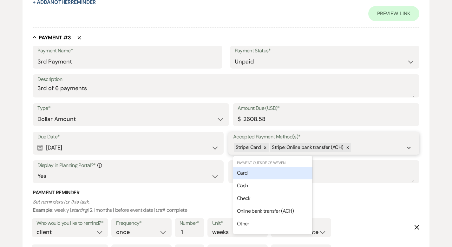
click at [363, 144] on div "Stripe: Card Stripe: Online bank transfer (ACH)" at bounding box center [318, 147] width 170 height 11
click at [299, 172] on div "Card" at bounding box center [272, 173] width 79 height 13
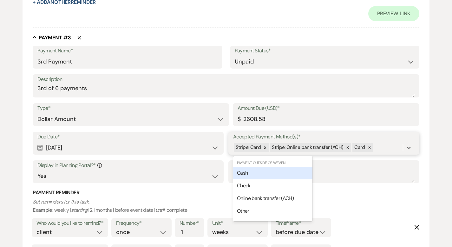
click at [378, 146] on div "Stripe: Card Stripe: Online bank transfer (ACH) Card" at bounding box center [318, 147] width 170 height 11
click at [298, 174] on div "Cash" at bounding box center [272, 173] width 79 height 13
click at [395, 149] on div "Stripe: Card Stripe: Online bank transfer (ACH) Card Cash" at bounding box center [318, 147] width 170 height 11
click at [303, 173] on div "Check" at bounding box center [272, 173] width 79 height 13
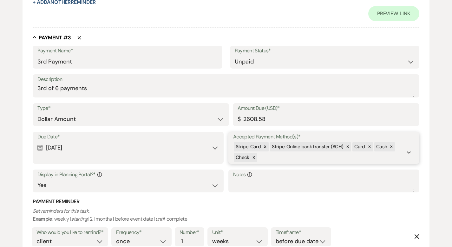
click at [304, 157] on div "Stripe: Card Stripe: Online bank transfer (ACH) Card Cash Check" at bounding box center [318, 153] width 170 height 22
click at [298, 180] on div "Online bank transfer (ACH)" at bounding box center [272, 182] width 79 height 13
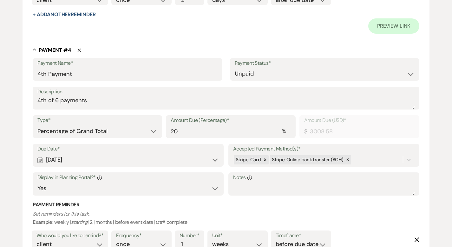
scroll to position [975, 0]
click at [127, 129] on select "Dollar Amount Percentage of Grand Total" at bounding box center [97, 130] width 120 height 12
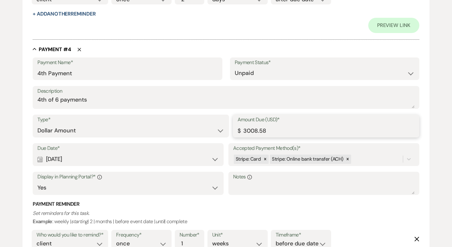
click at [251, 131] on input "3008.58" at bounding box center [326, 130] width 177 height 12
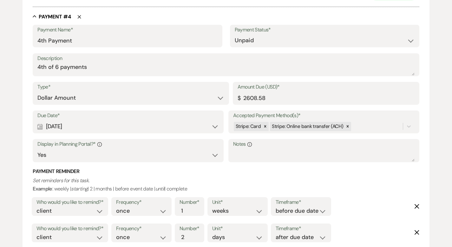
scroll to position [1015, 0]
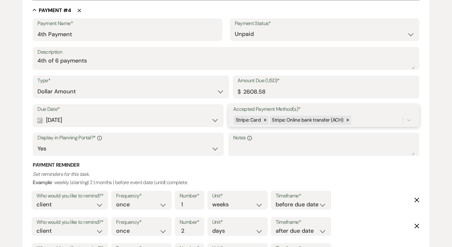
click at [355, 122] on div "Stripe: Card Stripe: Online bank transfer (ACH)" at bounding box center [318, 120] width 170 height 11
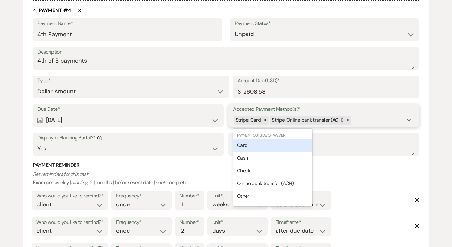
click at [298, 147] on div "Card" at bounding box center [272, 145] width 79 height 13
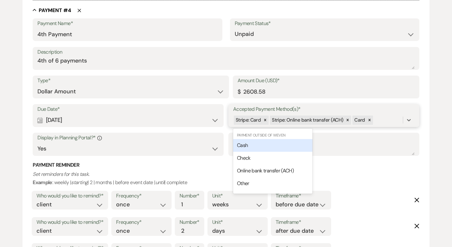
click at [376, 120] on div "Stripe: Card Stripe: Online bank transfer (ACH) Card" at bounding box center [318, 120] width 170 height 11
click at [294, 146] on div "Cash" at bounding box center [272, 145] width 79 height 13
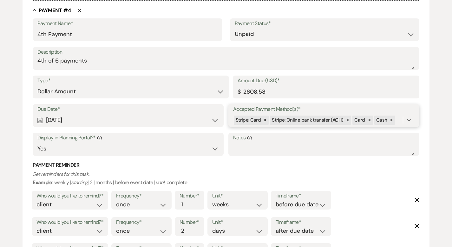
click at [394, 121] on div "Stripe: Card Stripe: Online bank transfer (ACH) Card Cash" at bounding box center [318, 120] width 170 height 11
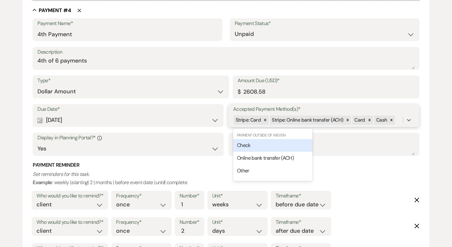
click at [261, 145] on div "Check" at bounding box center [272, 145] width 79 height 13
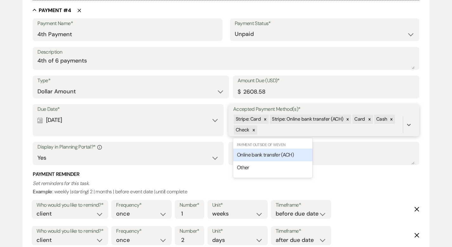
click at [269, 127] on div "Stripe: Card Stripe: Online bank transfer (ACH) Card Cash Check" at bounding box center [318, 125] width 170 height 22
click at [261, 154] on span "Online bank transfer (ACH)" at bounding box center [265, 154] width 57 height 7
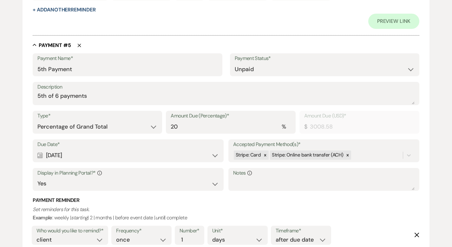
scroll to position [1290, 0]
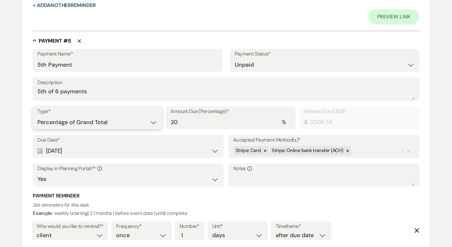
click at [127, 121] on select "Dollar Amount Percentage of Grand Total" at bounding box center [97, 122] width 120 height 12
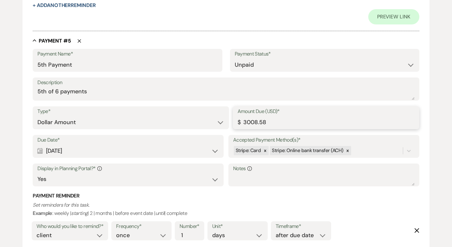
click at [249, 122] on input "3008.58" at bounding box center [326, 122] width 177 height 12
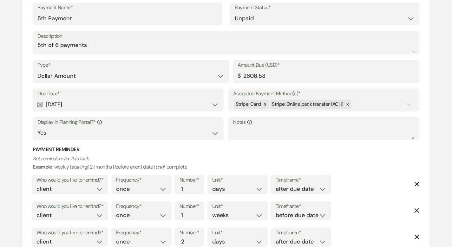
scroll to position [1335, 0]
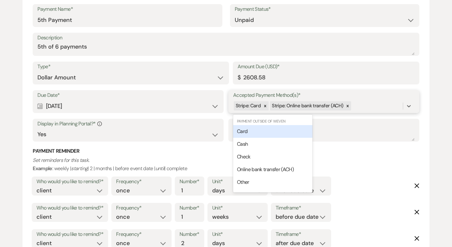
click at [362, 103] on div "Stripe: Card Stripe: Online bank transfer (ACH)" at bounding box center [318, 105] width 170 height 11
click at [280, 130] on div "Card" at bounding box center [272, 131] width 79 height 13
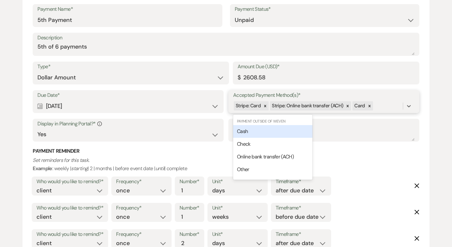
click at [379, 105] on div "Stripe: Card Stripe: Online bank transfer (ACH) Card" at bounding box center [318, 105] width 170 height 11
click at [293, 129] on div "Cash" at bounding box center [272, 131] width 79 height 13
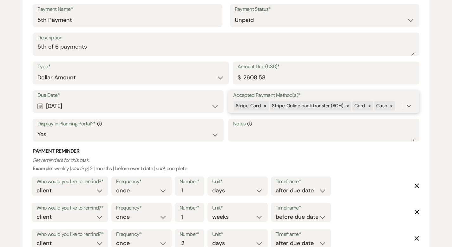
click at [397, 106] on div "Stripe: Card Stripe: Online bank transfer (ACH) Card Cash" at bounding box center [318, 105] width 170 height 11
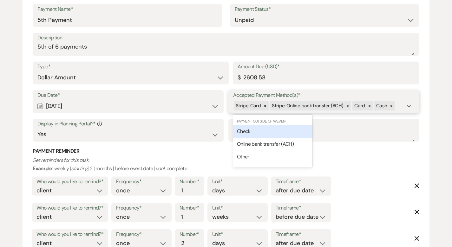
click at [295, 132] on div "Check" at bounding box center [272, 131] width 79 height 13
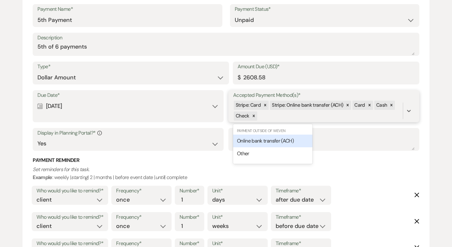
click at [289, 114] on div "Stripe: Card Stripe: Online bank transfer (ACH) Card Cash Check" at bounding box center [318, 111] width 170 height 22
click at [278, 139] on span "Online bank transfer (ACH)" at bounding box center [265, 140] width 57 height 7
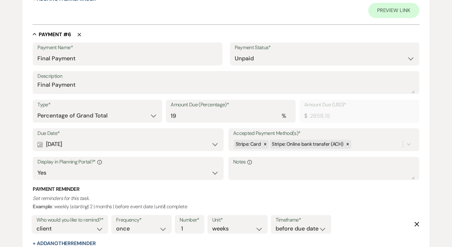
scroll to position [1603, 0]
click at [104, 114] on select "Dollar Amount Percentage of Grand Total" at bounding box center [97, 115] width 120 height 12
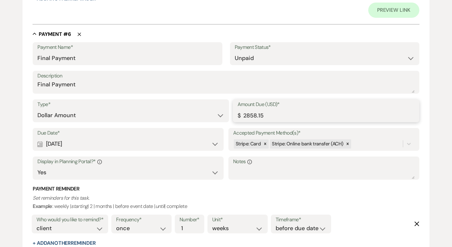
drag, startPoint x: 270, startPoint y: 115, endPoint x: 235, endPoint y: 115, distance: 34.3
click at [235, 115] on div "Amount Due (USD)* $ 2858.15" at bounding box center [326, 110] width 187 height 23
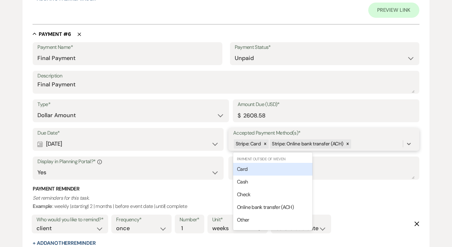
click at [360, 146] on div "Stripe: Card Stripe: Online bank transfer (ACH)" at bounding box center [318, 143] width 170 height 11
click at [296, 168] on div "Card" at bounding box center [272, 169] width 79 height 13
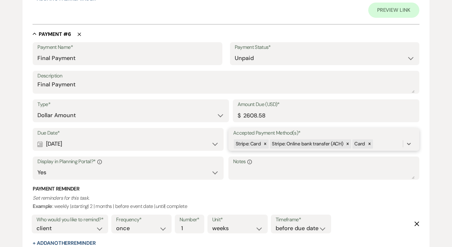
click at [384, 144] on div "Stripe: Card Stripe: Online bank transfer (ACH) Card" at bounding box center [318, 143] width 170 height 11
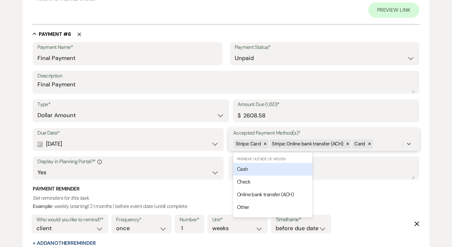
click at [296, 168] on div "Cash" at bounding box center [272, 169] width 79 height 13
click at [396, 144] on div "Stripe: Card Stripe: Online bank transfer (ACH) Card Cash" at bounding box center [318, 143] width 170 height 11
click at [297, 171] on div "Check" at bounding box center [272, 169] width 79 height 13
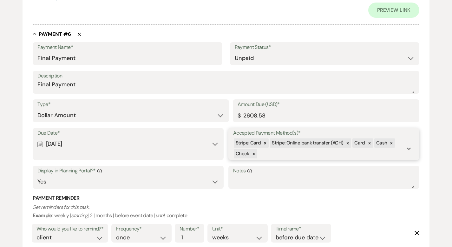
click at [291, 156] on div "Stripe: Card Stripe: Online bank transfer (ACH) Card Cash Check" at bounding box center [318, 149] width 170 height 22
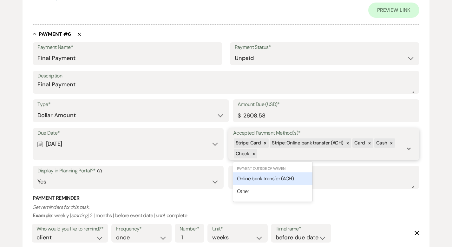
click at [288, 175] on span "Online bank transfer (ACH)" at bounding box center [265, 178] width 57 height 7
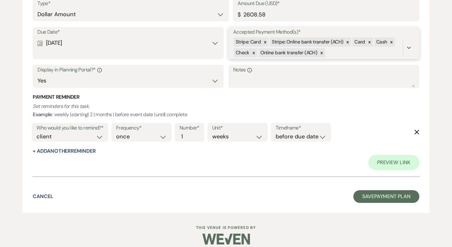
scroll to position [1710, 0]
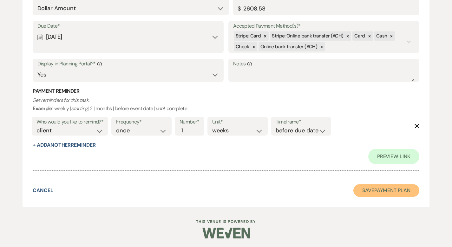
click at [383, 190] on button "Save Payment Plan" at bounding box center [387, 190] width 66 height 13
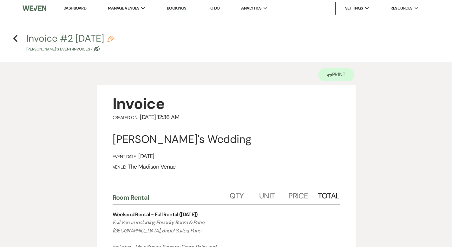
click at [114, 37] on icon "Pencil" at bounding box center [110, 39] width 6 height 6
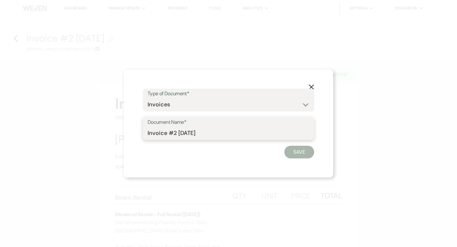
drag, startPoint x: 166, startPoint y: 133, endPoint x: 142, endPoint y: 132, distance: 24.5
click at [142, 132] on div "X Type of Document* Special Event Insurance Vendor Certificate of Insurance Con…" at bounding box center [229, 124] width 210 height 108
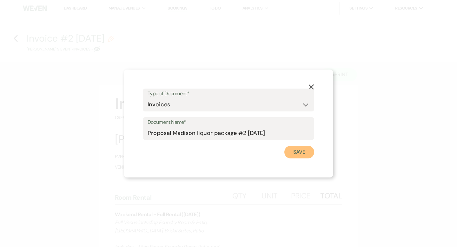
click at [295, 151] on button "Save" at bounding box center [300, 152] width 30 height 13
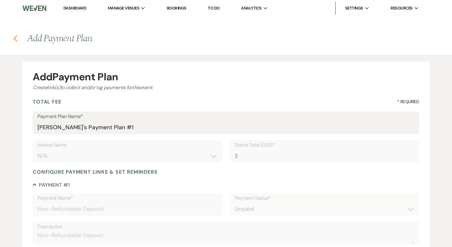
click at [15, 38] on use "button" at bounding box center [15, 38] width 4 height 7
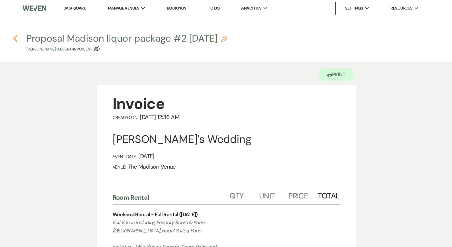
click at [15, 37] on use "button" at bounding box center [15, 38] width 4 height 7
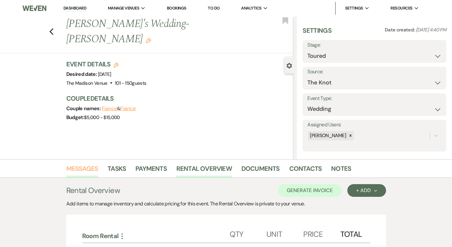
click at [66, 165] on link "Messages" at bounding box center [82, 171] width 32 height 14
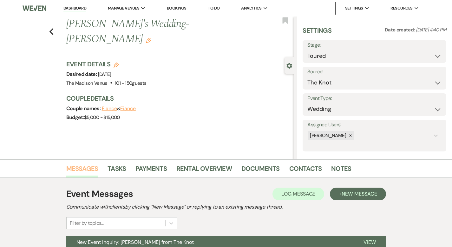
scroll to position [62, 0]
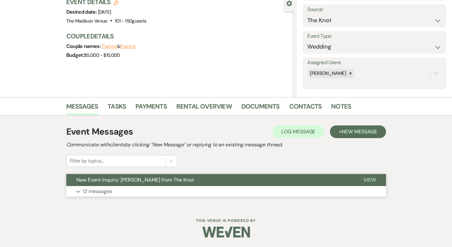
click at [376, 180] on span "View" at bounding box center [370, 180] width 12 height 7
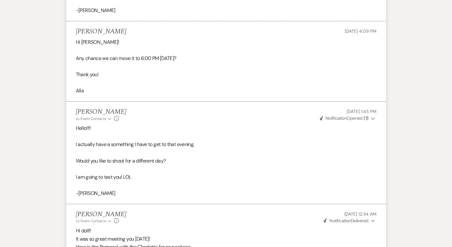
scroll to position [1635, 0]
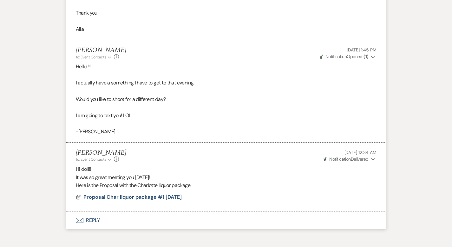
click at [68, 211] on button "Envelope Reply" at bounding box center [226, 220] width 320 height 18
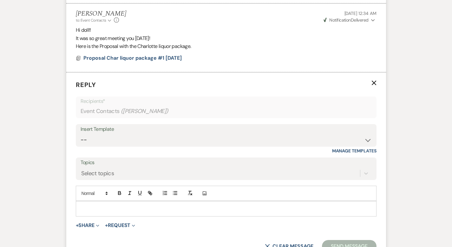
scroll to position [1784, 0]
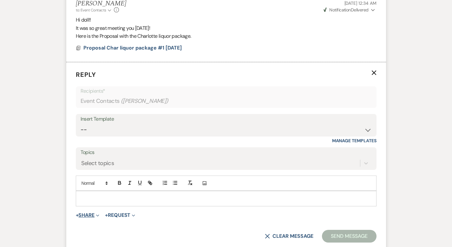
click at [76, 213] on button "+ Share Expand" at bounding box center [88, 215] width 24 height 5
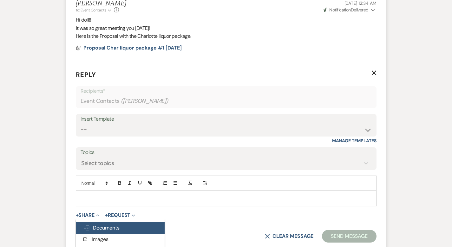
click at [84, 224] on span "Doc Upload Documents" at bounding box center [102, 227] width 36 height 7
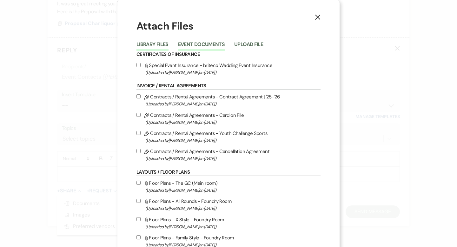
click at [184, 42] on button "Event Documents" at bounding box center [201, 46] width 47 height 9
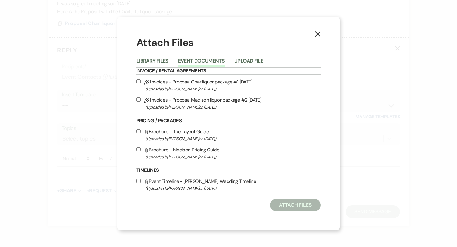
click at [138, 100] on input "Pencil Invoices - Proposal Madison liquor package #2 [DATE] (Uploaded by [PERSO…" at bounding box center [139, 99] width 4 height 4
click at [296, 204] on button "Attach Files" at bounding box center [295, 205] width 50 height 13
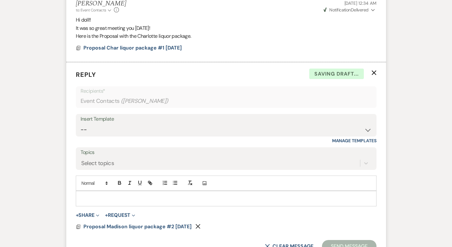
click at [121, 195] on p at bounding box center [226, 198] width 291 height 7
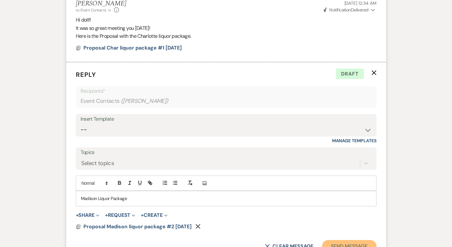
click at [361, 240] on button "Send Message" at bounding box center [349, 246] width 54 height 13
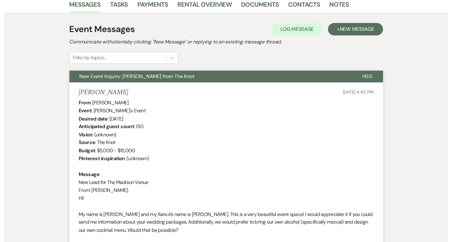
scroll to position [0, 0]
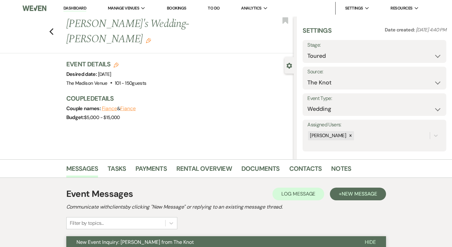
click at [71, 8] on link "Dashboard" at bounding box center [75, 8] width 23 height 6
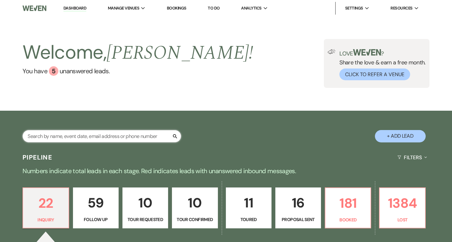
click at [89, 136] on input "text" at bounding box center [102, 136] width 159 height 12
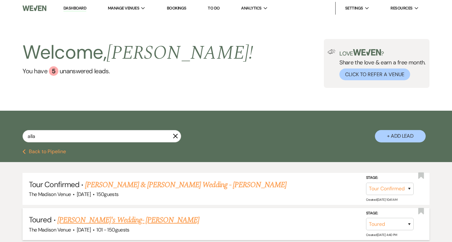
click at [123, 221] on link "[PERSON_NAME]'s Wedding- [PERSON_NAME]" at bounding box center [128, 220] width 142 height 11
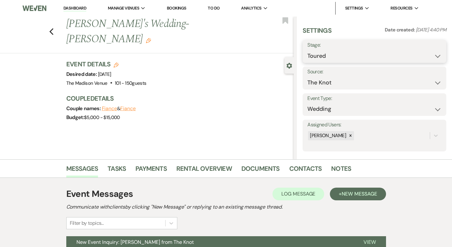
click at [343, 56] on select "Inquiry Follow Up Tour Requested Tour Confirmed Toured Proposal Sent Booked Lost" at bounding box center [375, 56] width 134 height 12
click at [427, 51] on button "Save" at bounding box center [431, 51] width 30 height 13
click at [49, 28] on icon "Previous" at bounding box center [51, 32] width 5 height 8
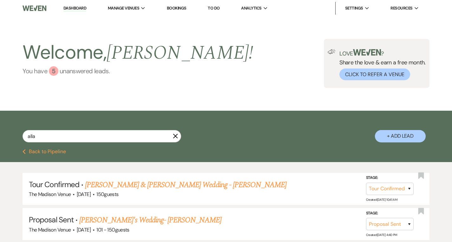
click at [56, 70] on div "5" at bounding box center [54, 71] width 10 height 10
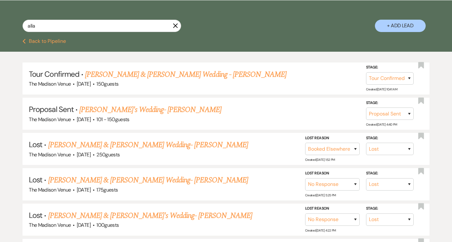
click at [175, 23] on button "X" at bounding box center [175, 25] width 5 height 5
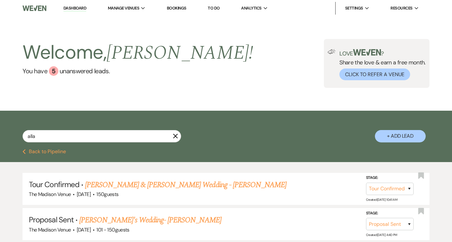
click at [177, 138] on use "button" at bounding box center [175, 136] width 5 height 5
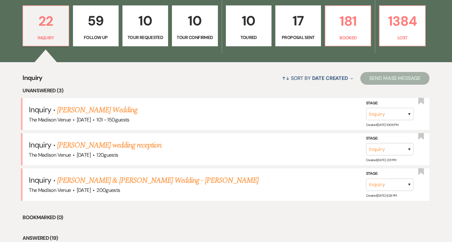
scroll to position [183, 0]
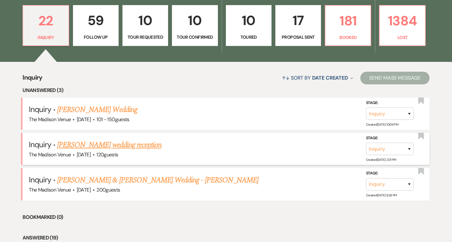
click at [97, 147] on link "[PERSON_NAME] wedding reception" at bounding box center [109, 144] width 104 height 11
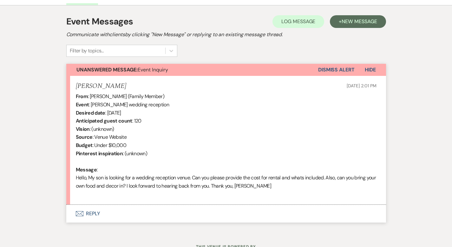
scroll to position [198, 0]
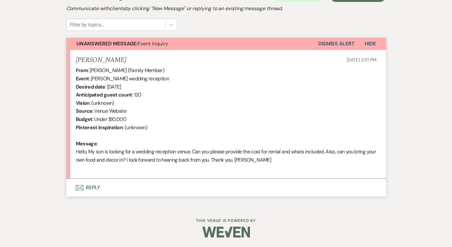
click at [70, 185] on button "Envelope Reply" at bounding box center [226, 188] width 320 height 18
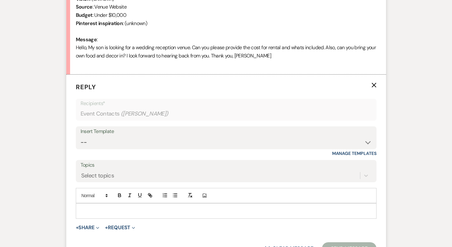
scroll to position [348, 0]
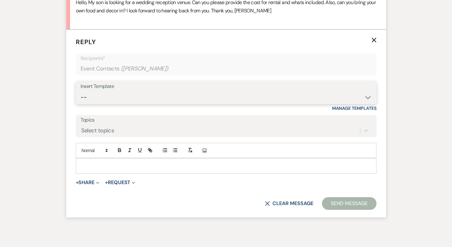
click at [142, 96] on select "-- Weven Planning Portal Introduction (Booked Events) Corporate Lead Follow Up …" at bounding box center [226, 97] width 291 height 12
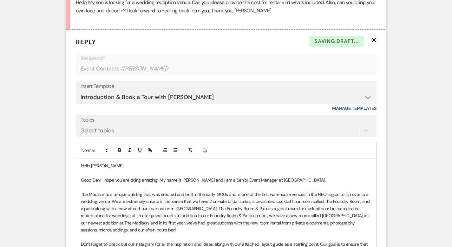
click at [313, 184] on p at bounding box center [226, 187] width 291 height 7
click at [318, 174] on p at bounding box center [226, 173] width 291 height 7
click at [315, 182] on p "Good Day! I hope you are doing amazing! My name is [PERSON_NAME] and I am a Sen…" at bounding box center [226, 180] width 291 height 7
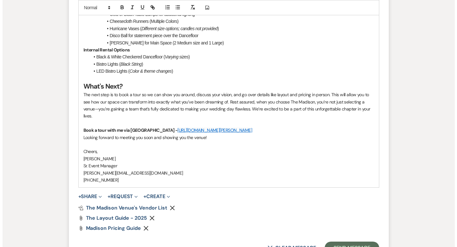
scroll to position [816, 0]
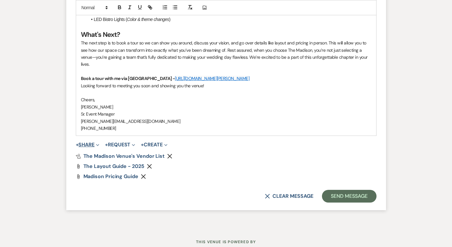
click at [76, 142] on button "+ Share Expand" at bounding box center [88, 144] width 24 height 5
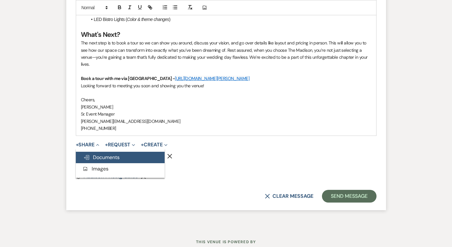
click at [84, 154] on span "Doc Upload Documents" at bounding box center [102, 157] width 36 height 7
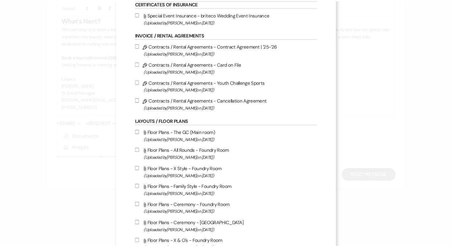
scroll to position [0, 0]
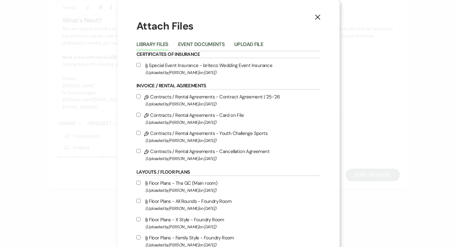
click at [317, 16] on icon "X" at bounding box center [318, 17] width 6 height 6
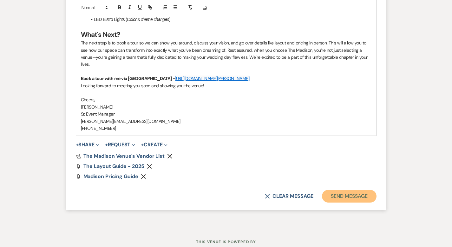
click at [363, 190] on button "Send Message" at bounding box center [349, 196] width 54 height 13
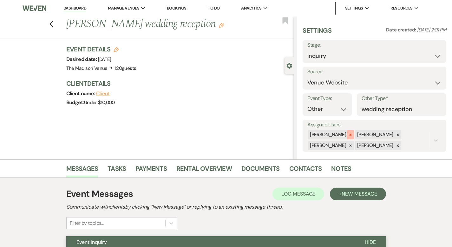
click at [353, 134] on icon at bounding box center [351, 135] width 4 height 4
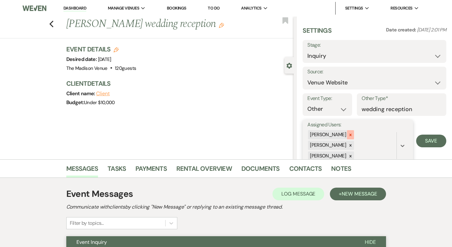
click at [354, 135] on div at bounding box center [350, 134] width 7 height 9
click at [353, 134] on icon at bounding box center [351, 135] width 4 height 4
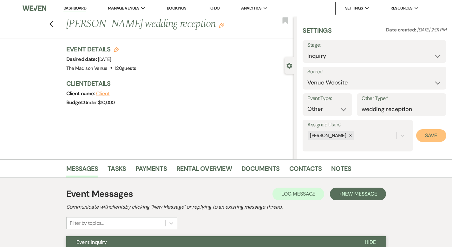
click at [426, 135] on button "Save" at bounding box center [432, 135] width 30 height 13
click at [219, 28] on icon "Edit" at bounding box center [221, 25] width 5 height 5
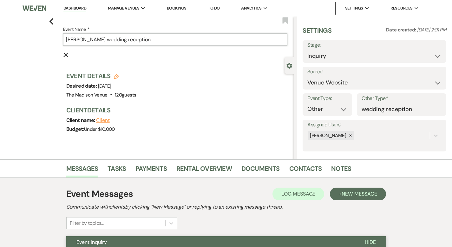
click at [182, 42] on input "[PERSON_NAME] wedding reception" at bounding box center [175, 39] width 225 height 12
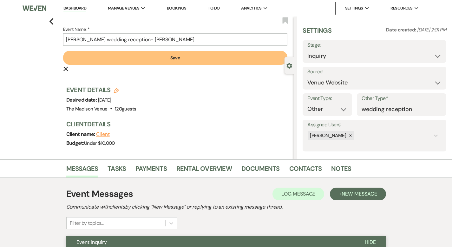
click at [161, 59] on button "Save" at bounding box center [175, 58] width 225 height 14
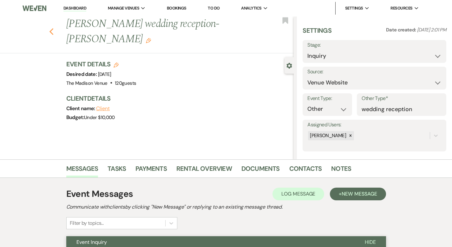
click at [49, 28] on use "button" at bounding box center [51, 31] width 4 height 7
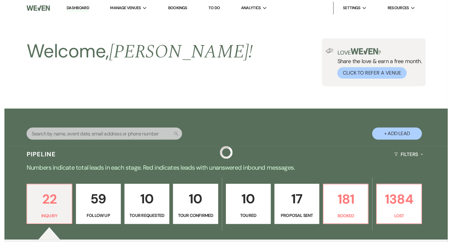
scroll to position [183, 0]
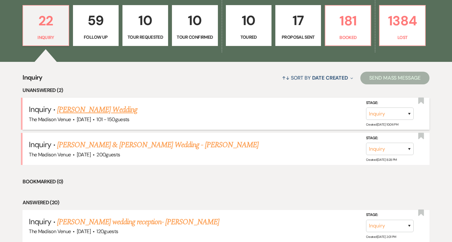
click at [97, 108] on link "[PERSON_NAME] Wedding" at bounding box center [97, 109] width 80 height 11
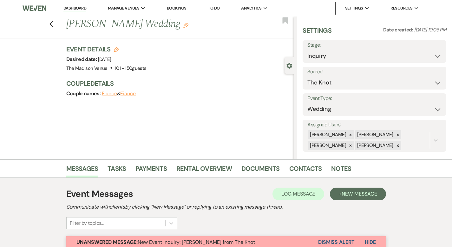
click at [184, 26] on icon "Edit" at bounding box center [186, 25] width 5 height 5
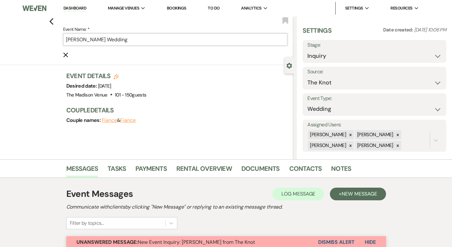
click at [163, 42] on input "[PERSON_NAME] Wedding" at bounding box center [175, 39] width 225 height 12
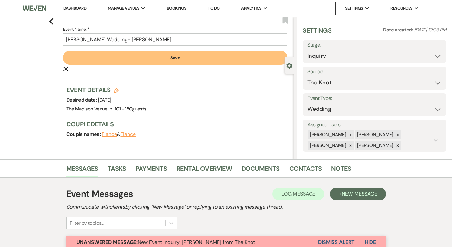
click at [170, 56] on button "Save" at bounding box center [175, 58] width 225 height 14
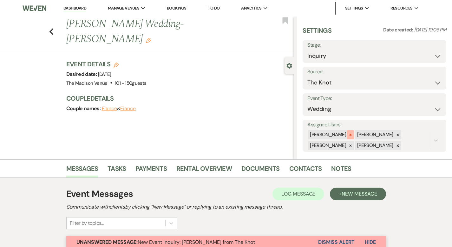
click at [353, 136] on icon at bounding box center [351, 135] width 4 height 4
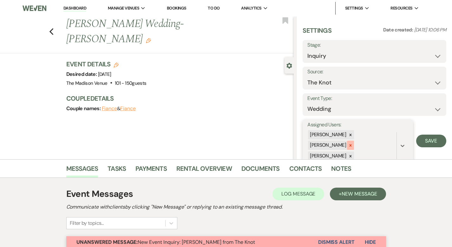
click at [353, 145] on icon at bounding box center [351, 145] width 4 height 4
click at [353, 148] on icon at bounding box center [351, 146] width 4 height 4
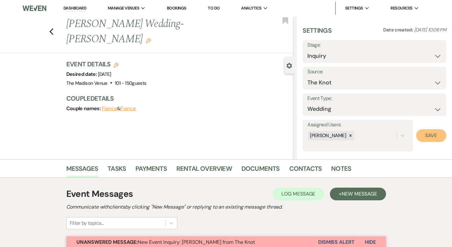
click at [423, 132] on button "Save" at bounding box center [432, 135] width 30 height 13
click at [49, 28] on icon "Previous" at bounding box center [51, 32] width 5 height 8
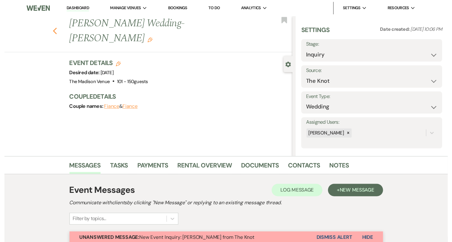
scroll to position [183, 0]
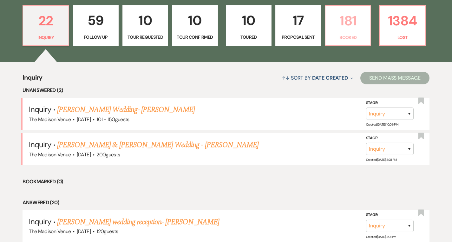
click at [344, 37] on p "Booked" at bounding box center [348, 37] width 37 height 7
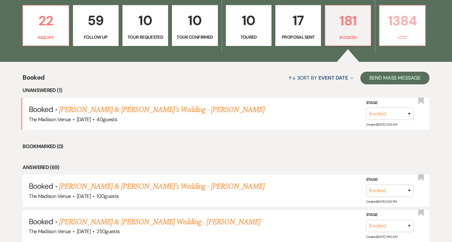
click at [392, 34] on link "1384 Lost" at bounding box center [402, 25] width 46 height 41
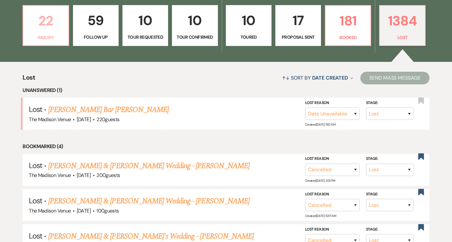
click at [36, 27] on p "22" at bounding box center [45, 20] width 37 height 21
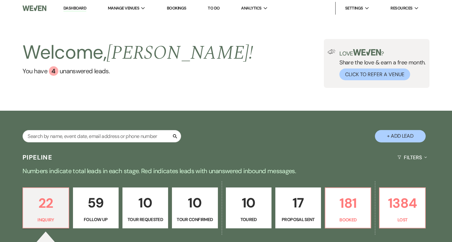
click at [74, 8] on link "Dashboard" at bounding box center [75, 8] width 23 height 6
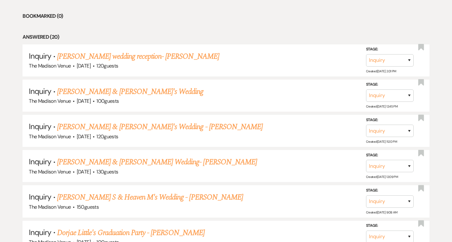
scroll to position [349, 0]
